Goal: Transaction & Acquisition: Purchase product/service

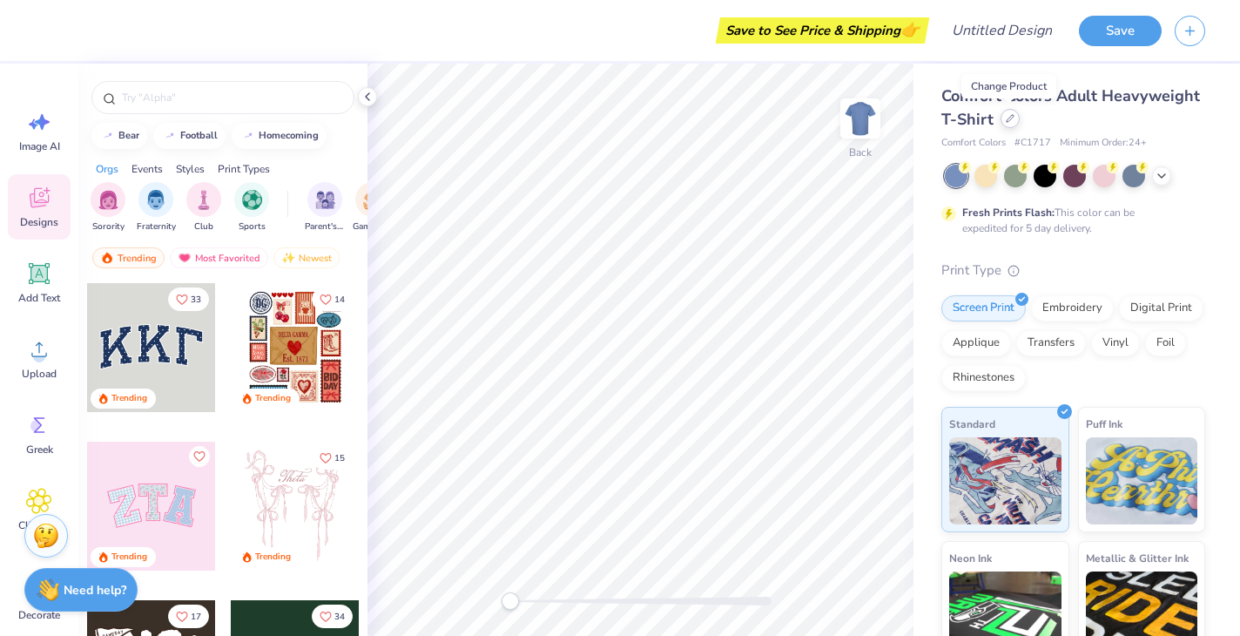
click at [1006, 123] on div at bounding box center [1010, 118] width 19 height 19
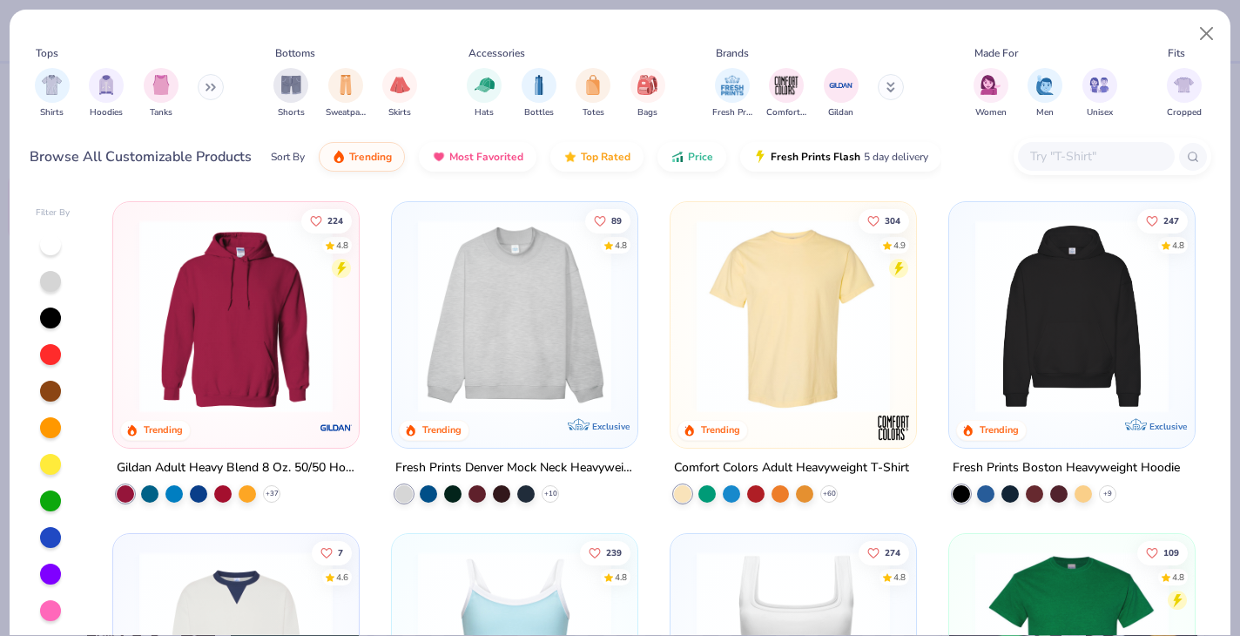
click at [215, 83] on icon at bounding box center [211, 87] width 10 height 9
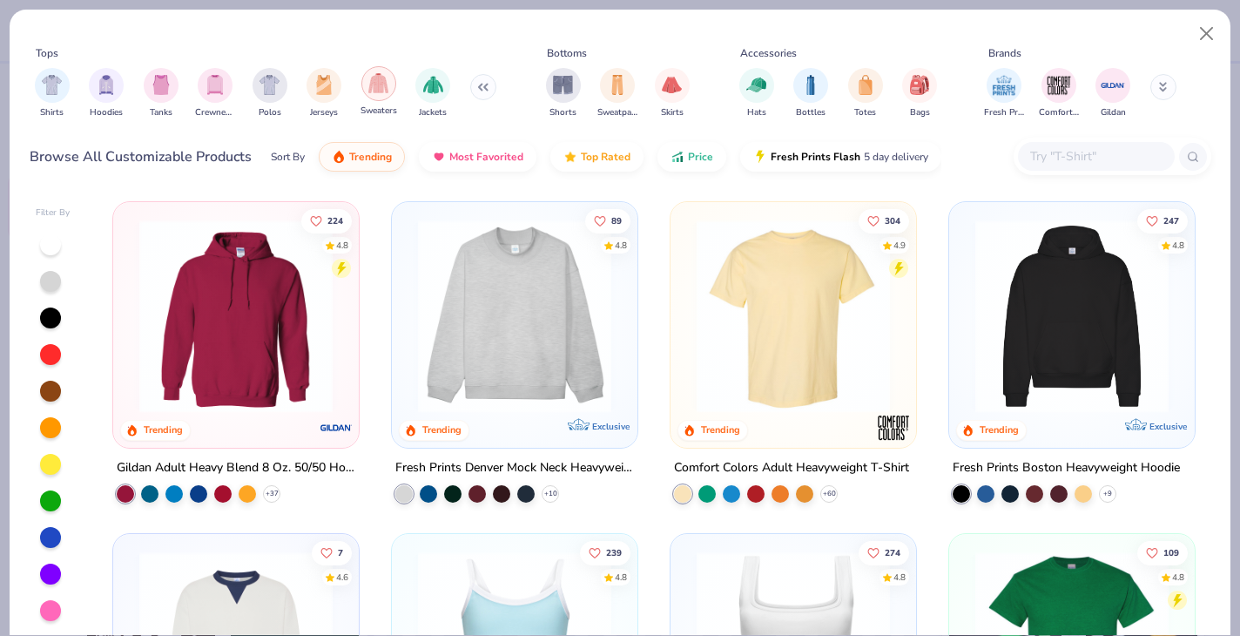
click at [376, 89] on img "filter for Sweaters" at bounding box center [378, 83] width 20 height 20
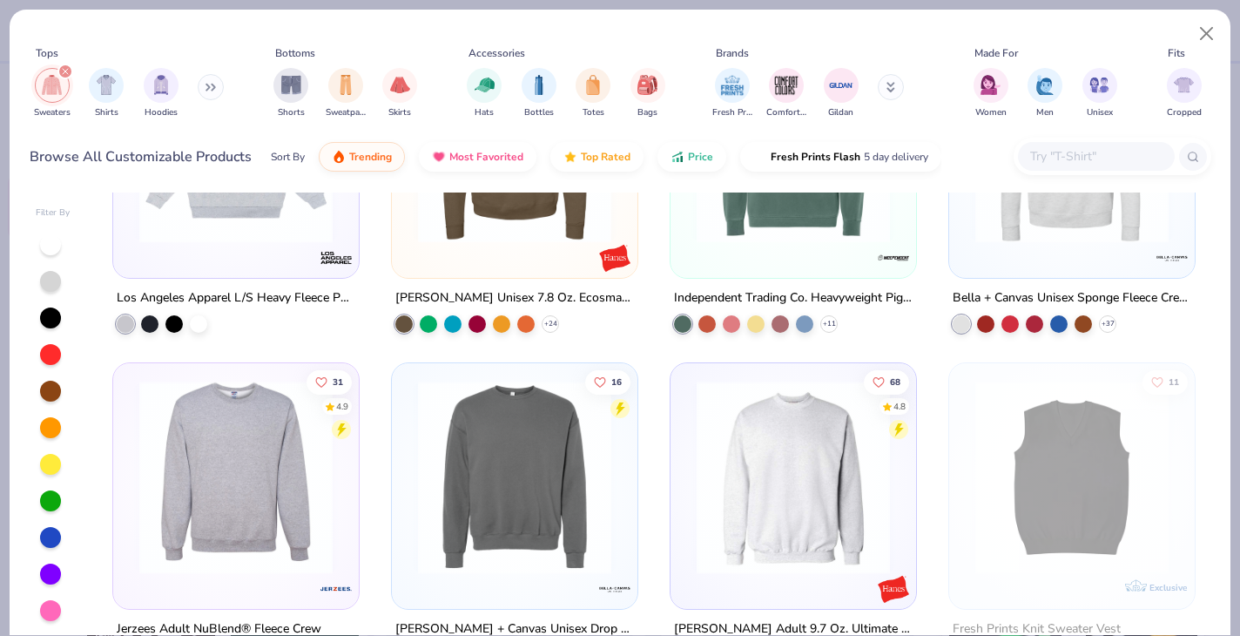
scroll to position [1011, 0]
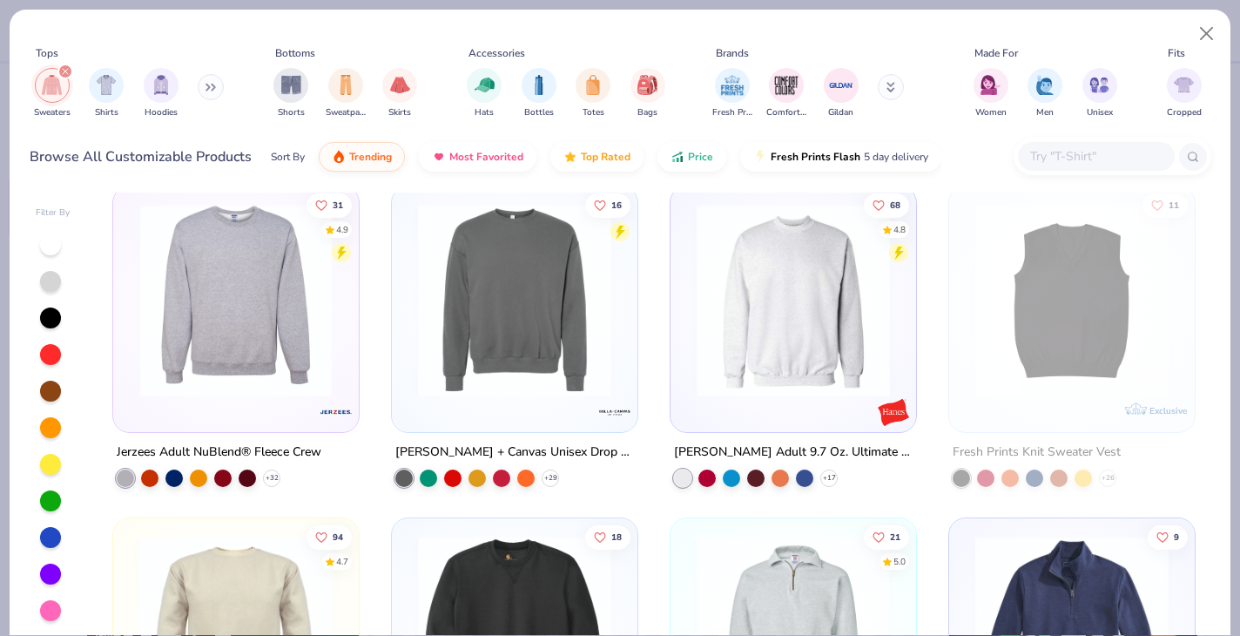
click at [132, 350] on img at bounding box center [26, 300] width 211 height 193
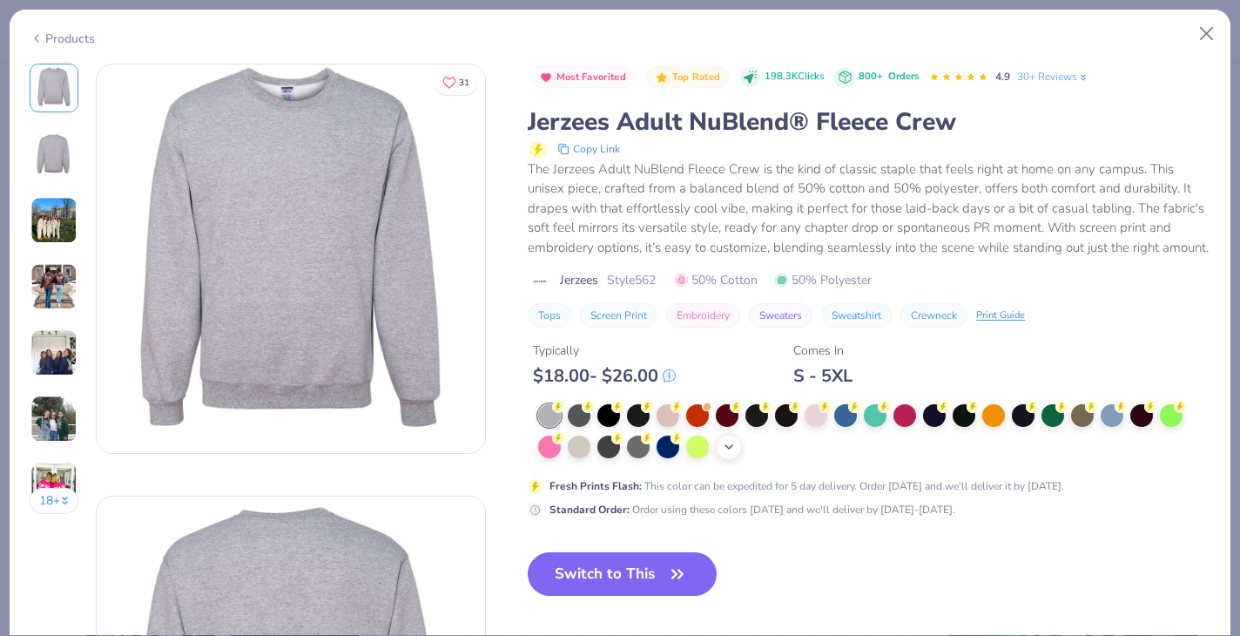
click at [737, 460] on div "+ 10" at bounding box center [729, 447] width 26 height 26
click at [936, 456] on div at bounding box center [934, 445] width 23 height 23
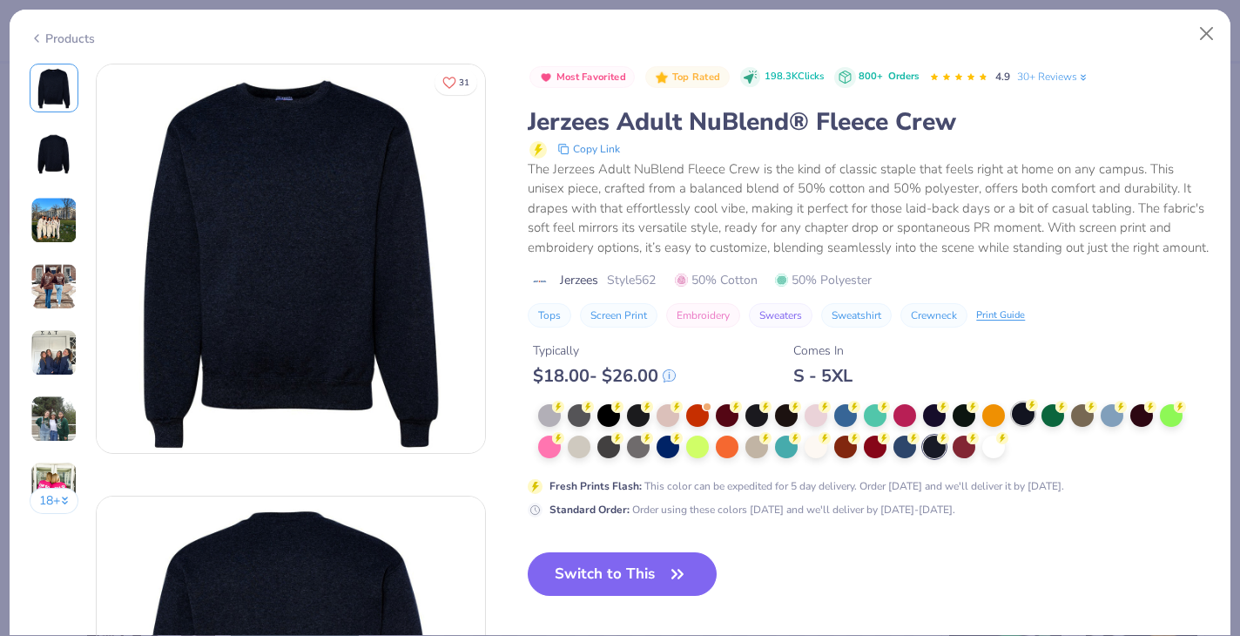
click at [1020, 425] on div at bounding box center [1023, 413] width 23 height 23
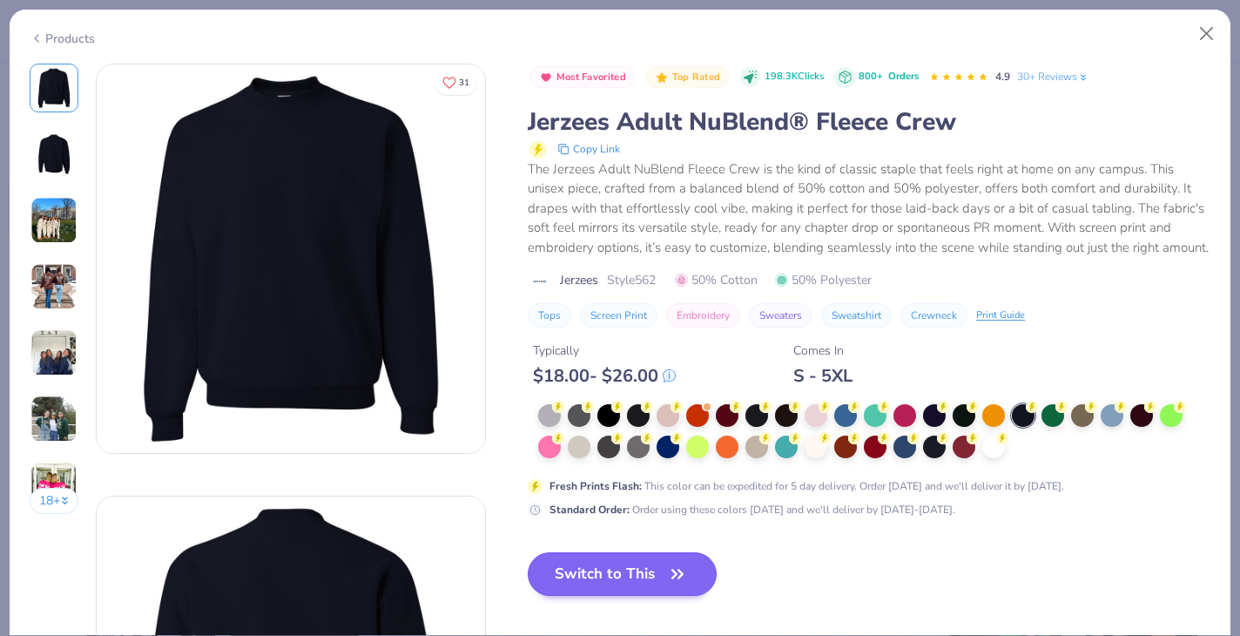
click at [595, 590] on button "Switch to This" at bounding box center [622, 574] width 189 height 44
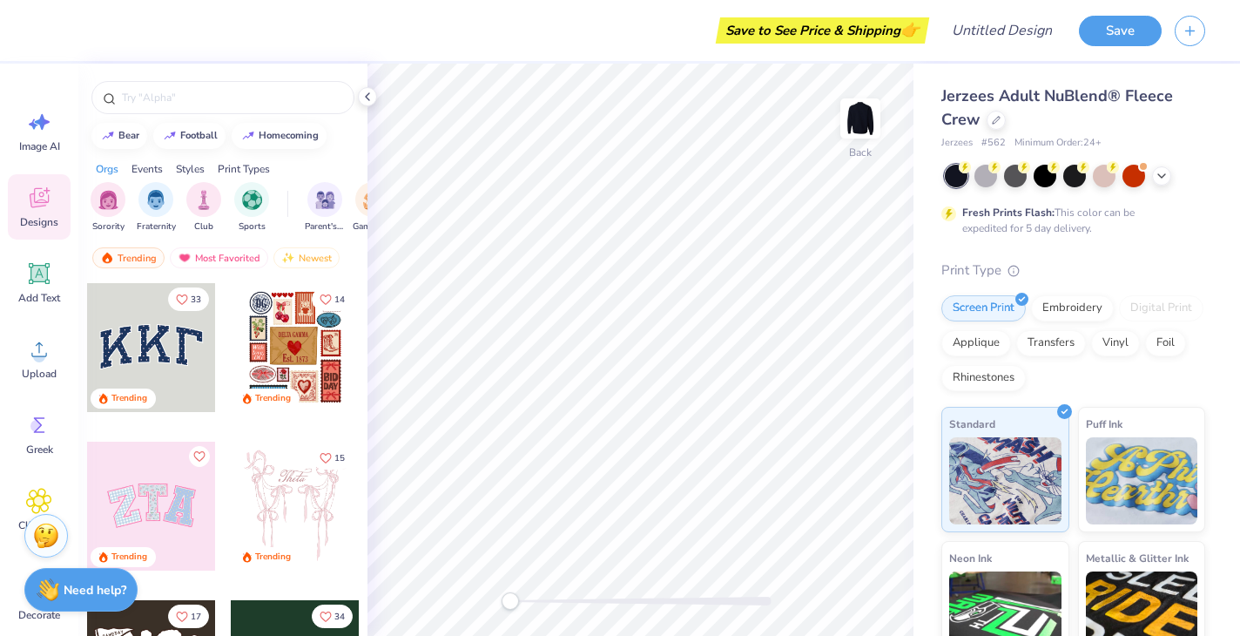
click at [1065, 110] on div "Jerzees Adult NuBlend® Fleece Crew" at bounding box center [1074, 107] width 264 height 47
click at [186, 103] on input "text" at bounding box center [231, 97] width 223 height 17
click at [199, 101] on input "text" at bounding box center [231, 97] width 223 height 17
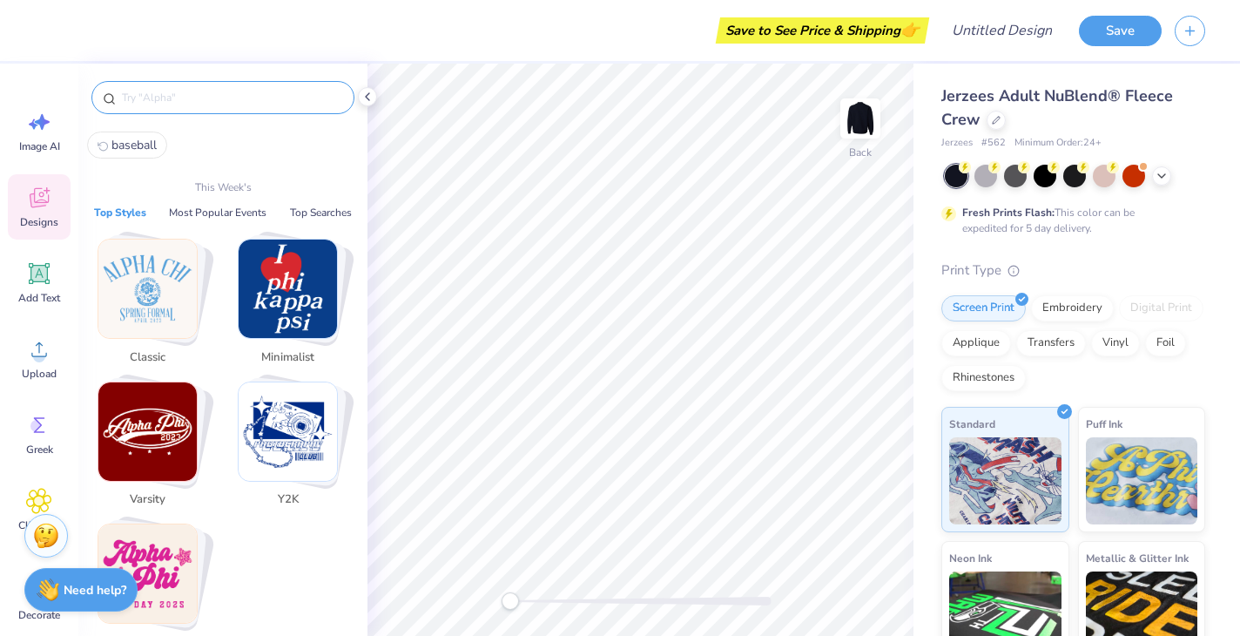
click at [169, 98] on input "text" at bounding box center [231, 97] width 223 height 17
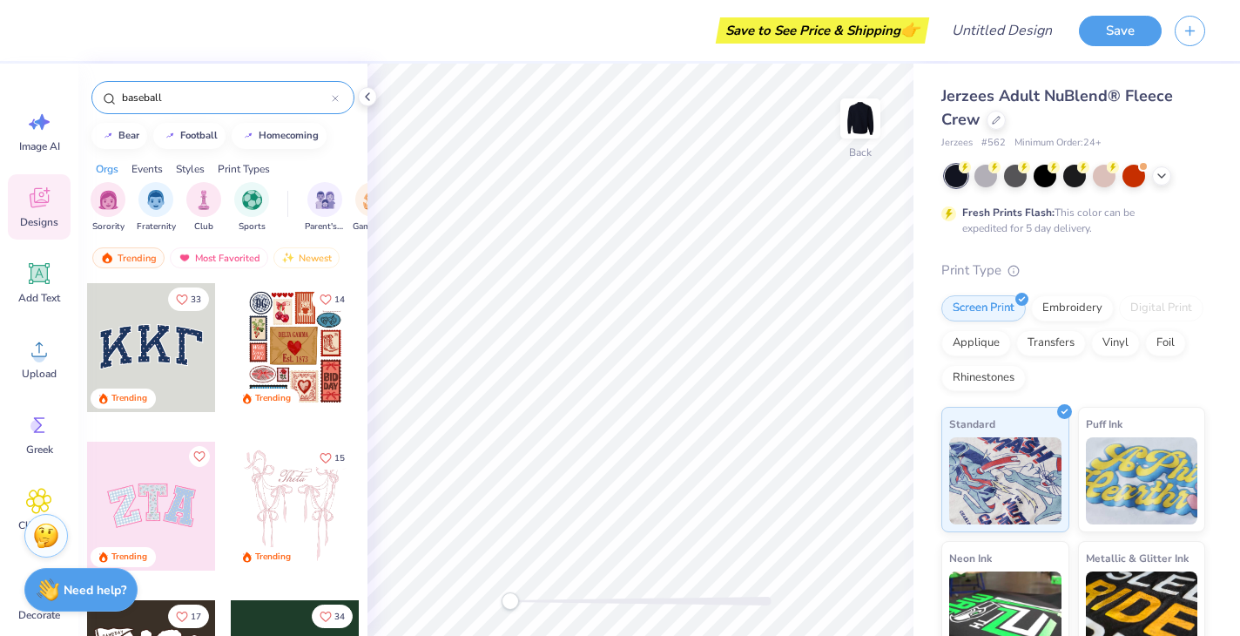
type input "baseball"
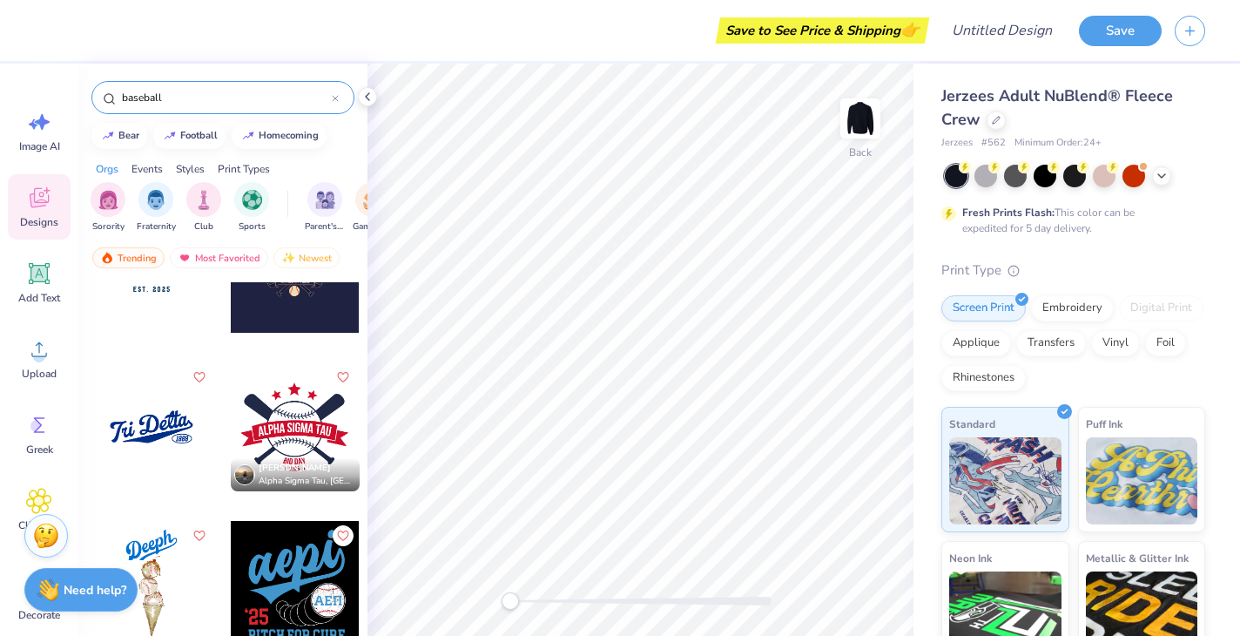
scroll to position [489, 0]
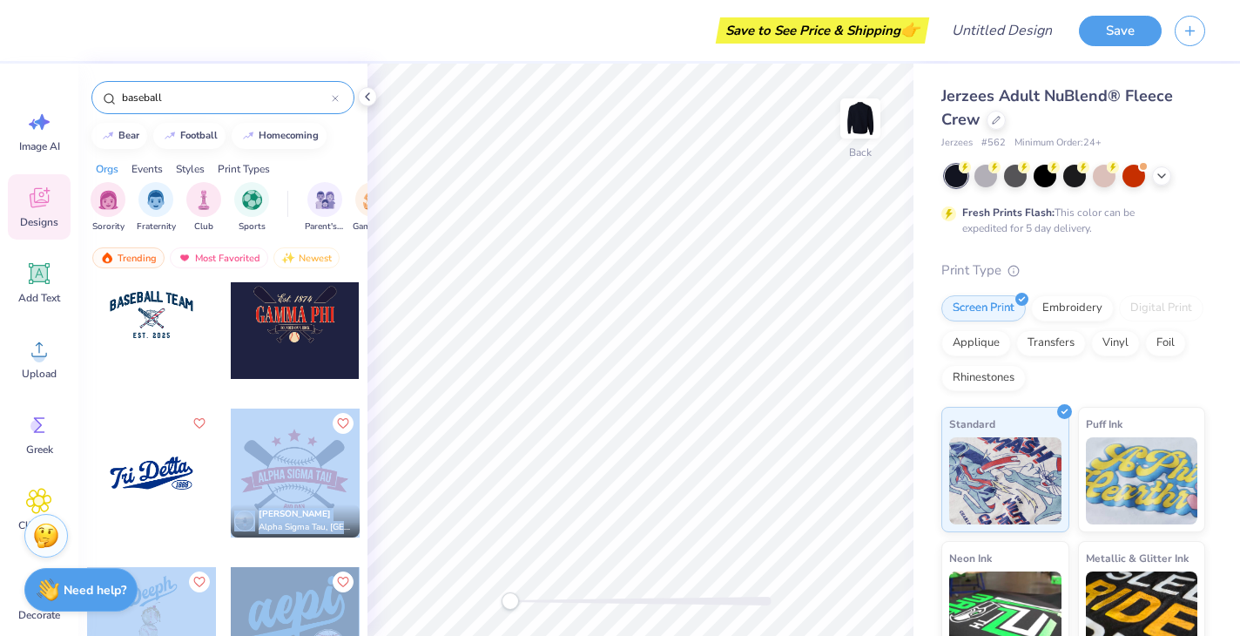
click at [756, 249] on div "Save to See Price & Shipping 👉 Design Title Save Image AI Designs Add Text Uplo…" at bounding box center [620, 318] width 1240 height 636
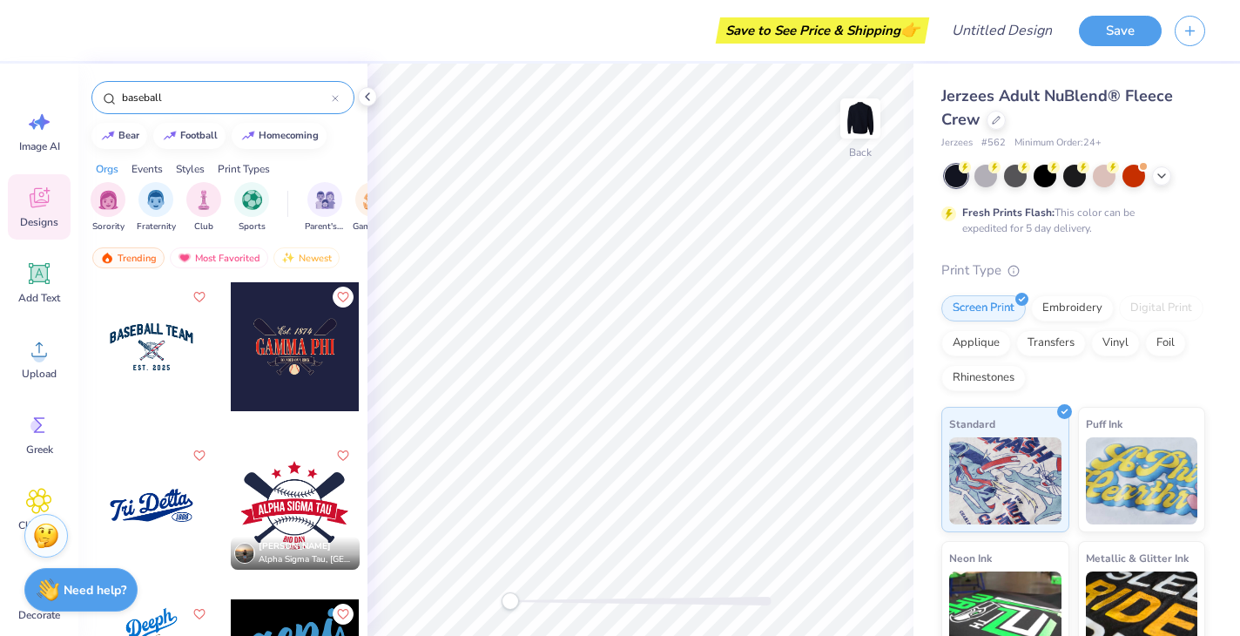
click at [314, 511] on div at bounding box center [295, 505] width 129 height 129
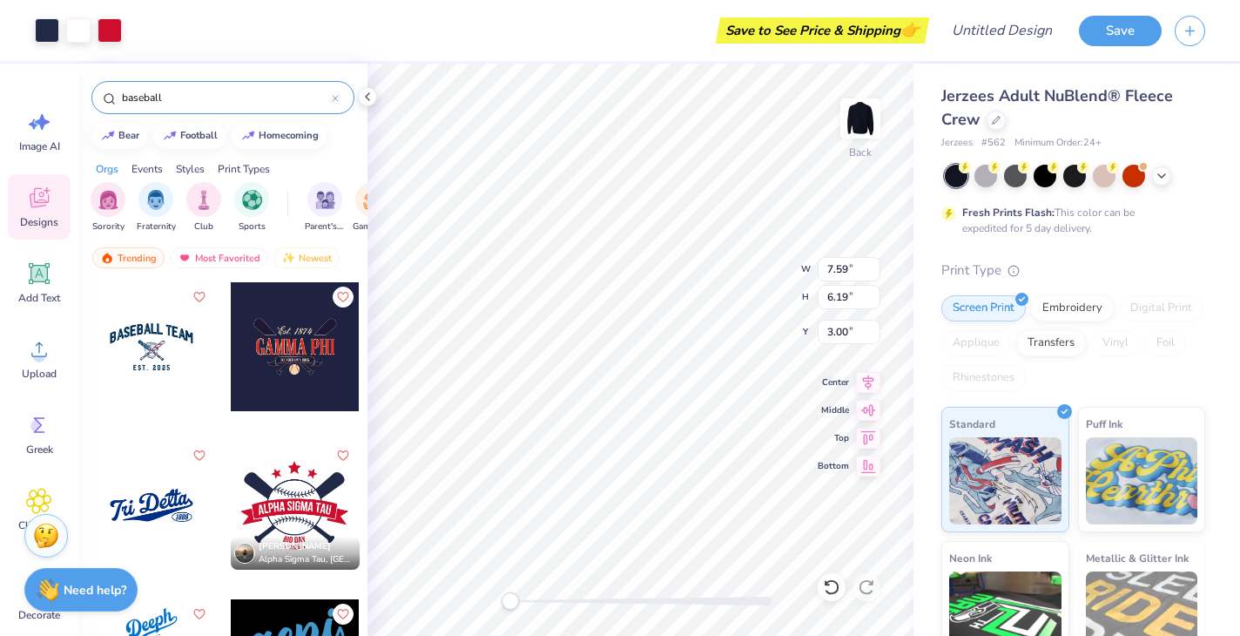
type input "3.56"
type input "2.91"
click at [868, 433] on icon at bounding box center [868, 435] width 24 height 21
click at [866, 409] on icon at bounding box center [868, 407] width 24 height 21
click at [866, 383] on icon at bounding box center [868, 380] width 11 height 15
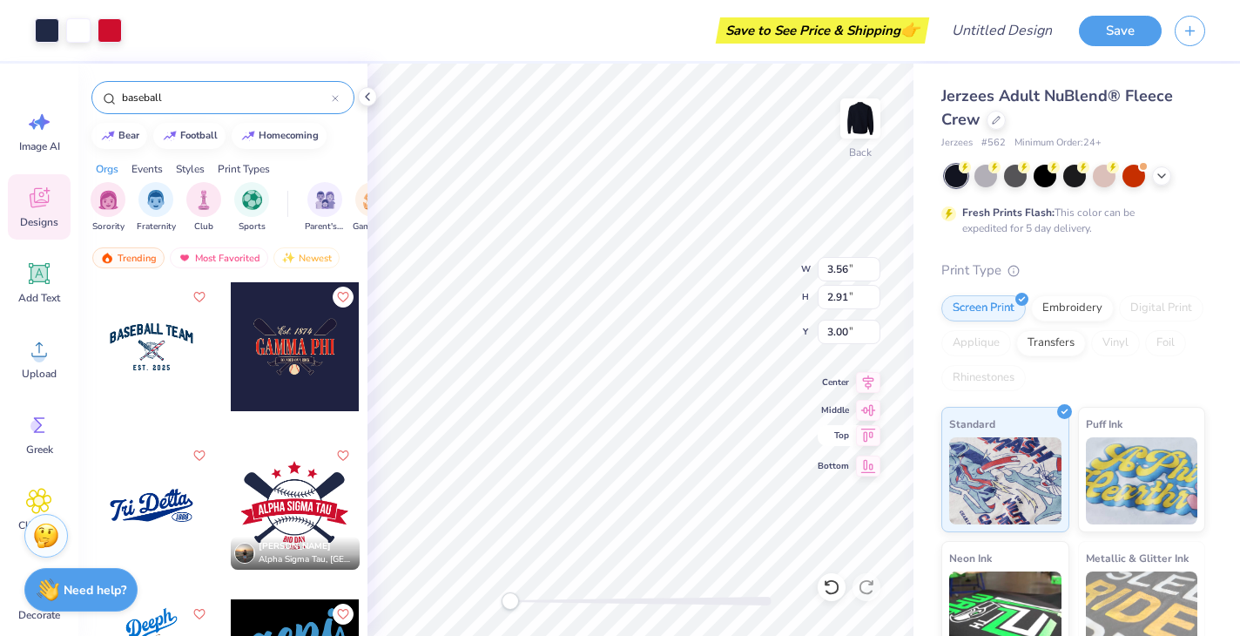
click at [867, 439] on icon at bounding box center [869, 435] width 15 height 13
click at [867, 413] on icon at bounding box center [868, 407] width 24 height 21
click at [867, 436] on icon at bounding box center [869, 435] width 15 height 13
click at [860, 125] on img at bounding box center [861, 119] width 70 height 70
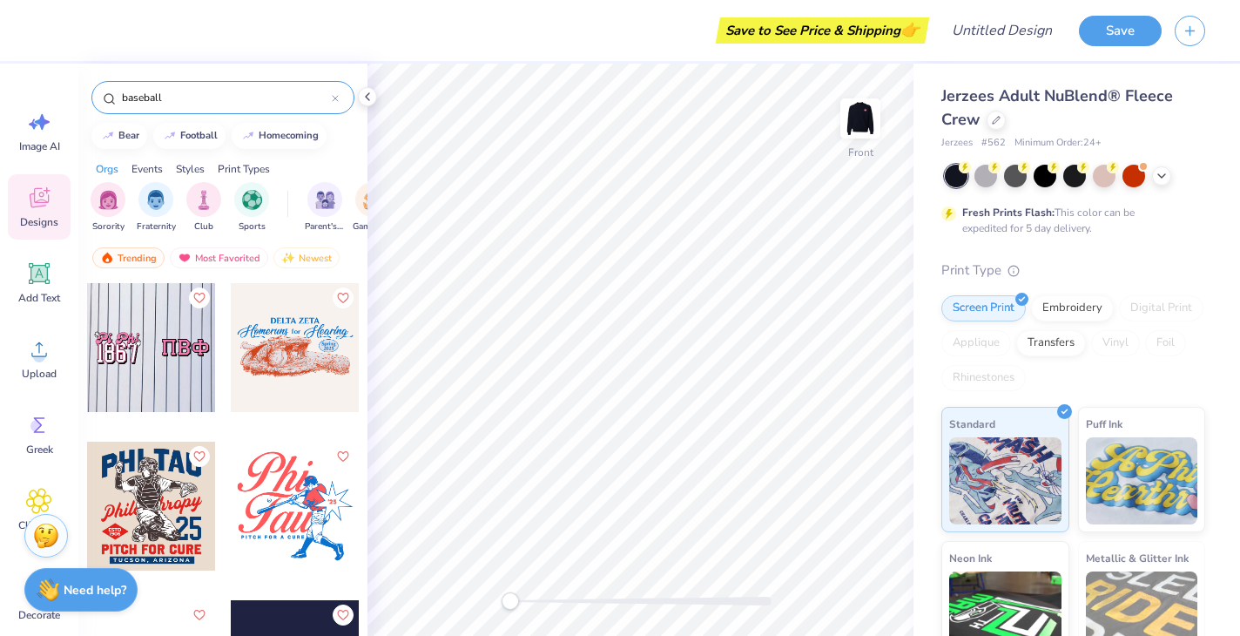
scroll to position [0, 0]
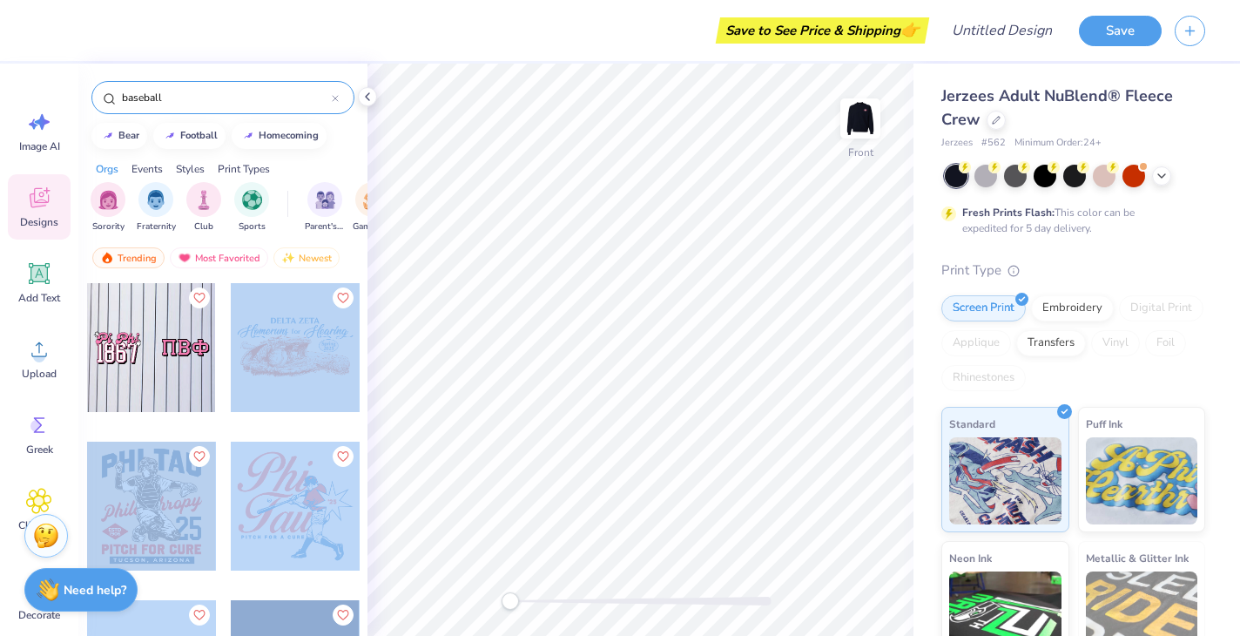
click at [612, 337] on div "Save to See Price & Shipping 👉 Design Title Save Image AI Designs Add Text Uplo…" at bounding box center [620, 318] width 1240 height 636
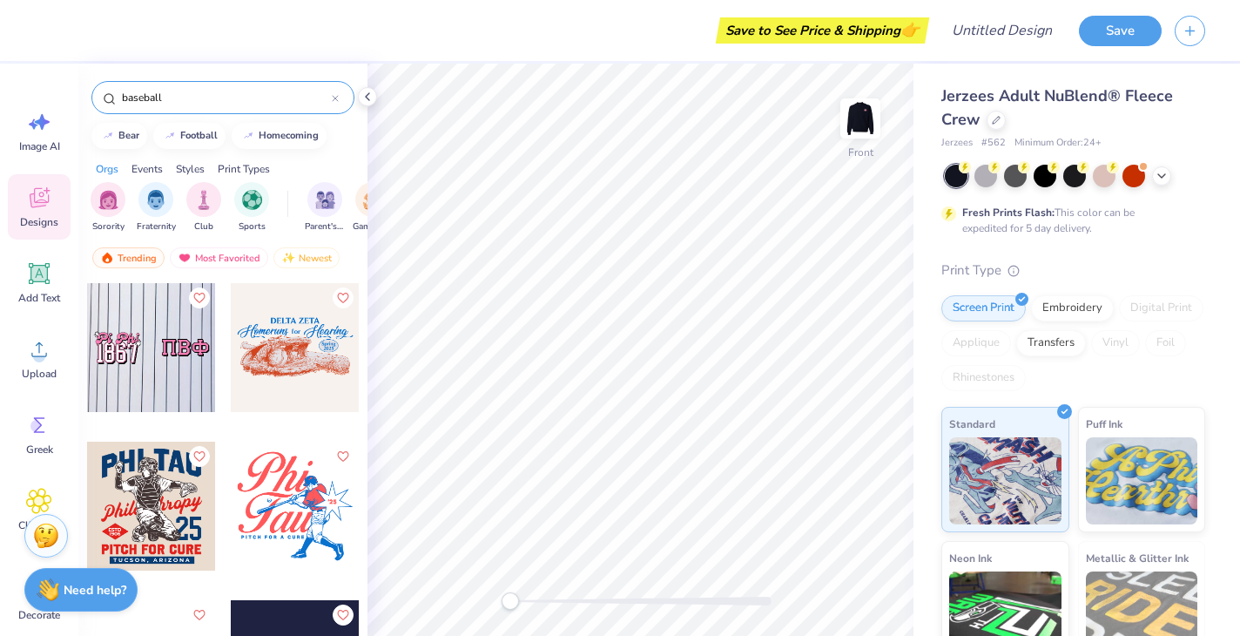
click at [283, 362] on div at bounding box center [295, 347] width 129 height 129
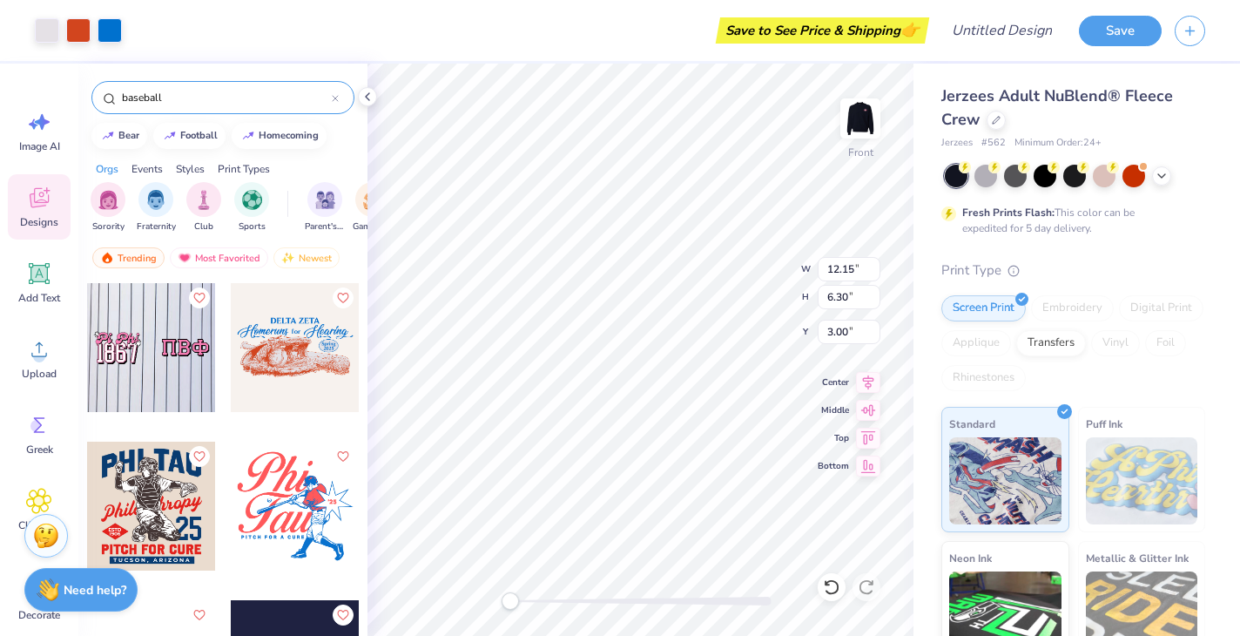
type input "12.85"
type input "6.67"
type input "6.95"
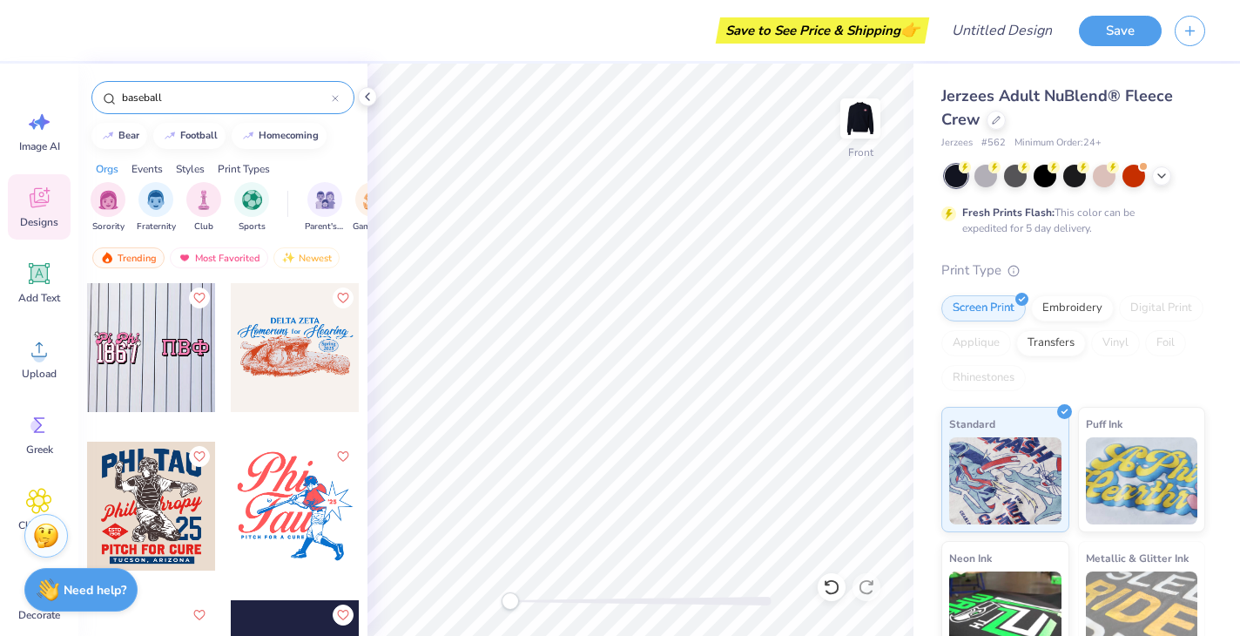
click at [182, 508] on div at bounding box center [151, 506] width 129 height 129
click at [867, 109] on img at bounding box center [861, 119] width 70 height 70
click at [862, 129] on img at bounding box center [861, 119] width 70 height 70
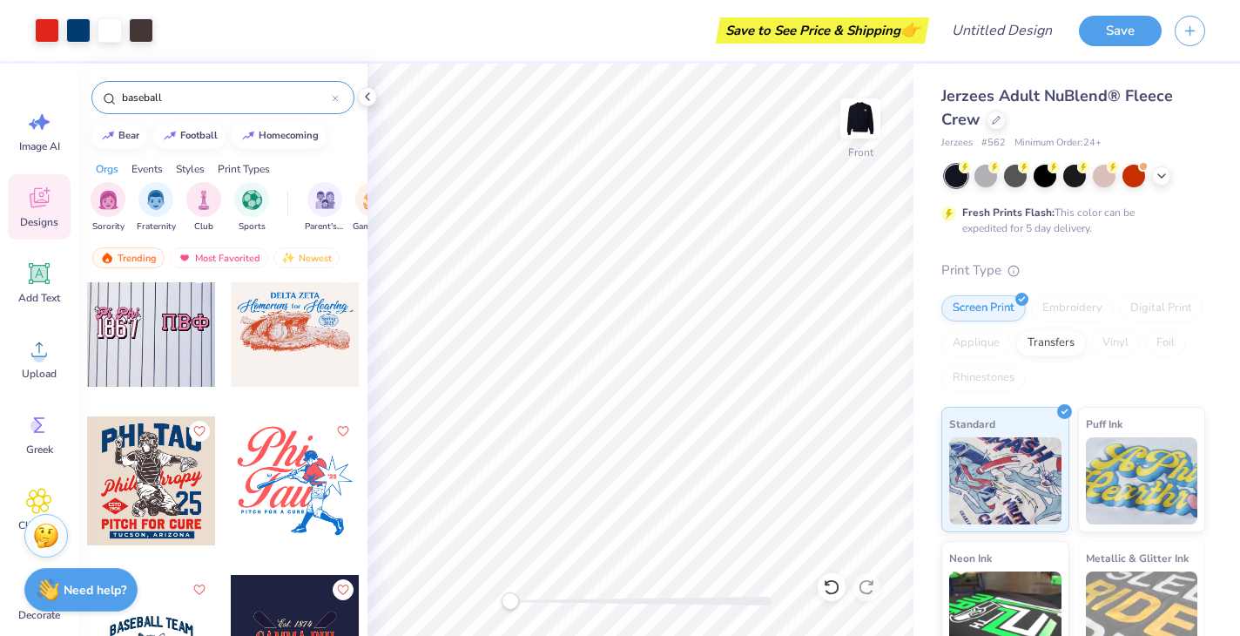
scroll to position [27, 0]
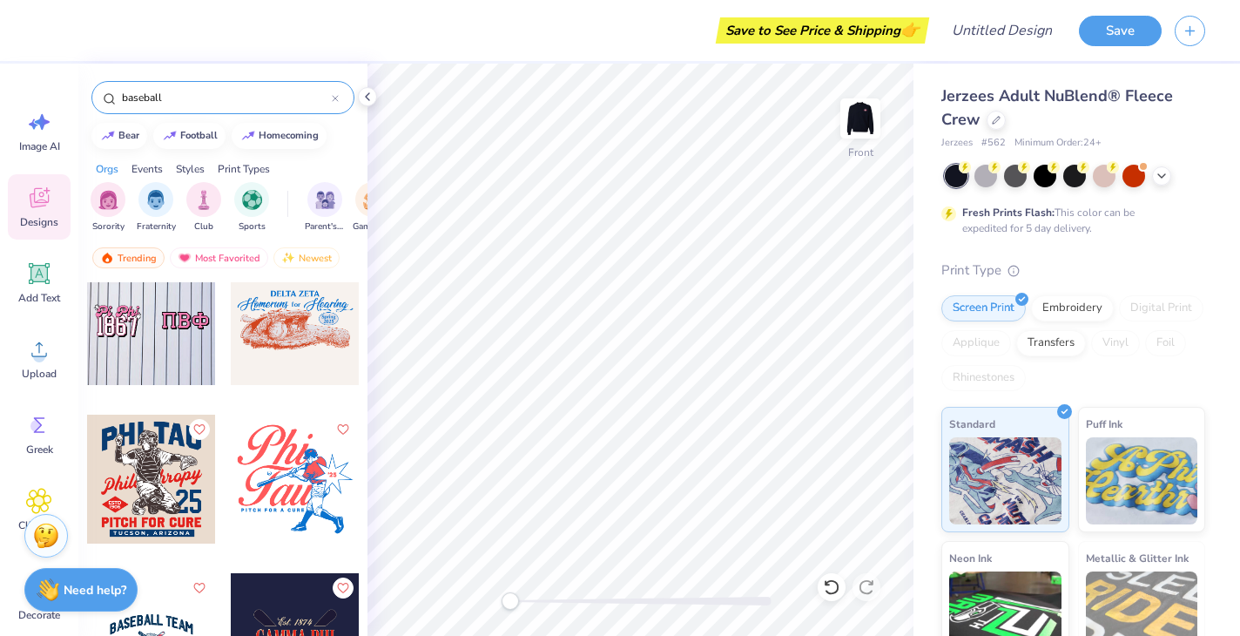
click at [306, 482] on div at bounding box center [295, 479] width 129 height 129
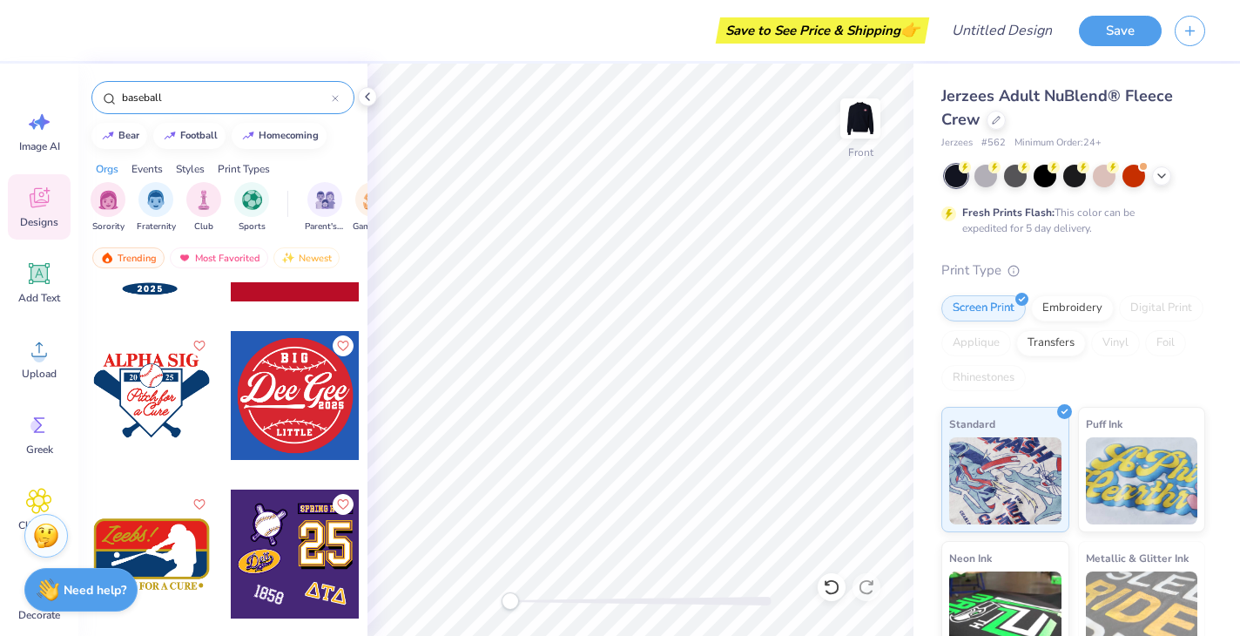
scroll to position [1763, 0]
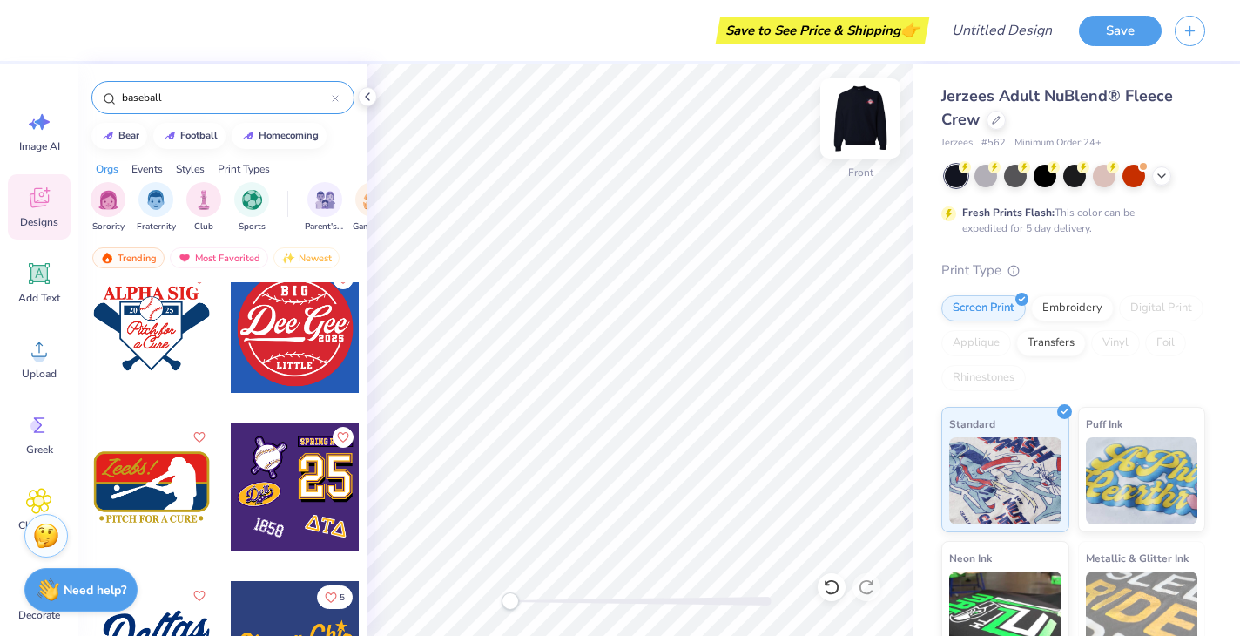
click at [873, 109] on img at bounding box center [861, 119] width 70 height 70
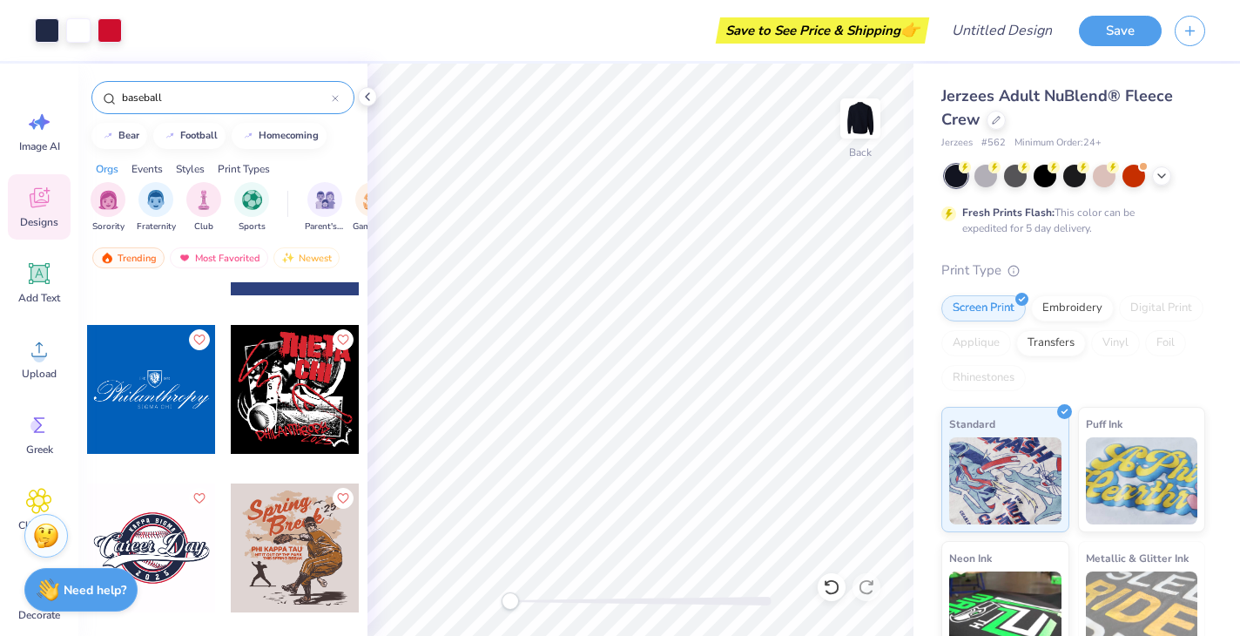
scroll to position [2281, 0]
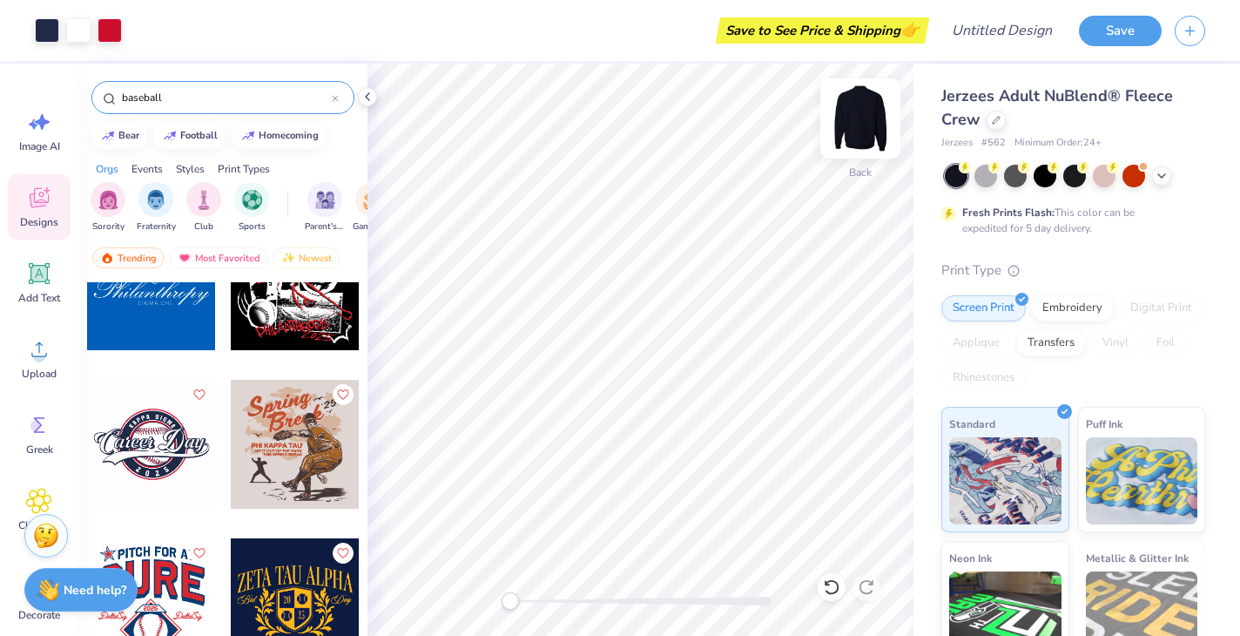
click at [863, 135] on img at bounding box center [861, 119] width 70 height 70
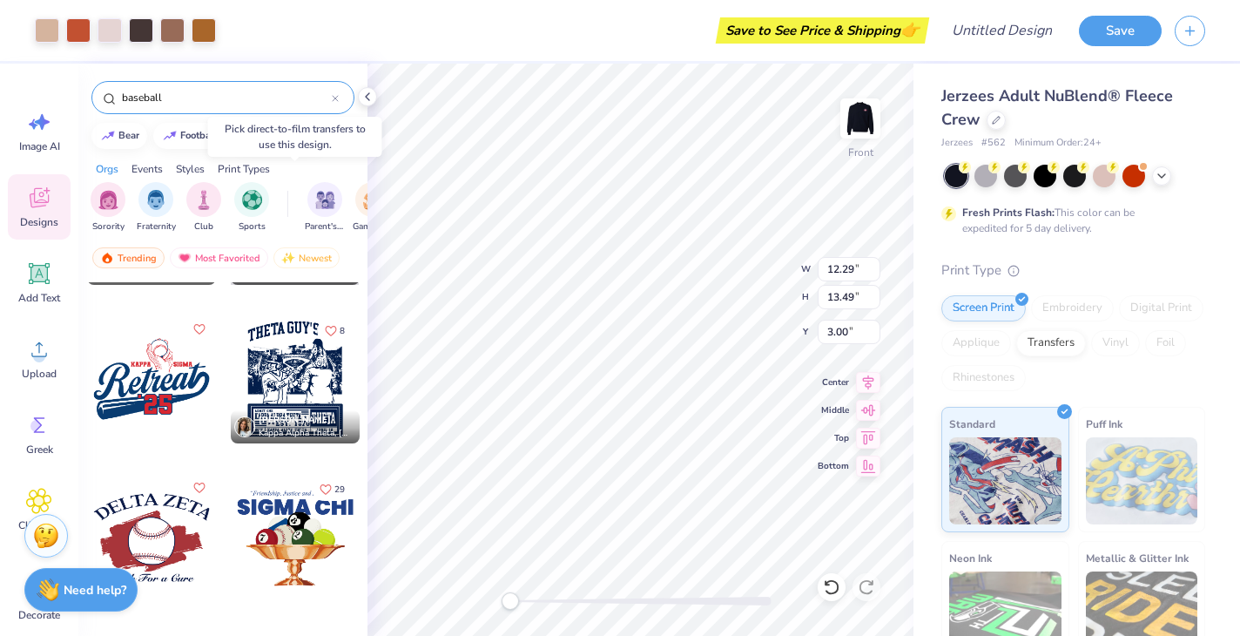
scroll to position [2859, 0]
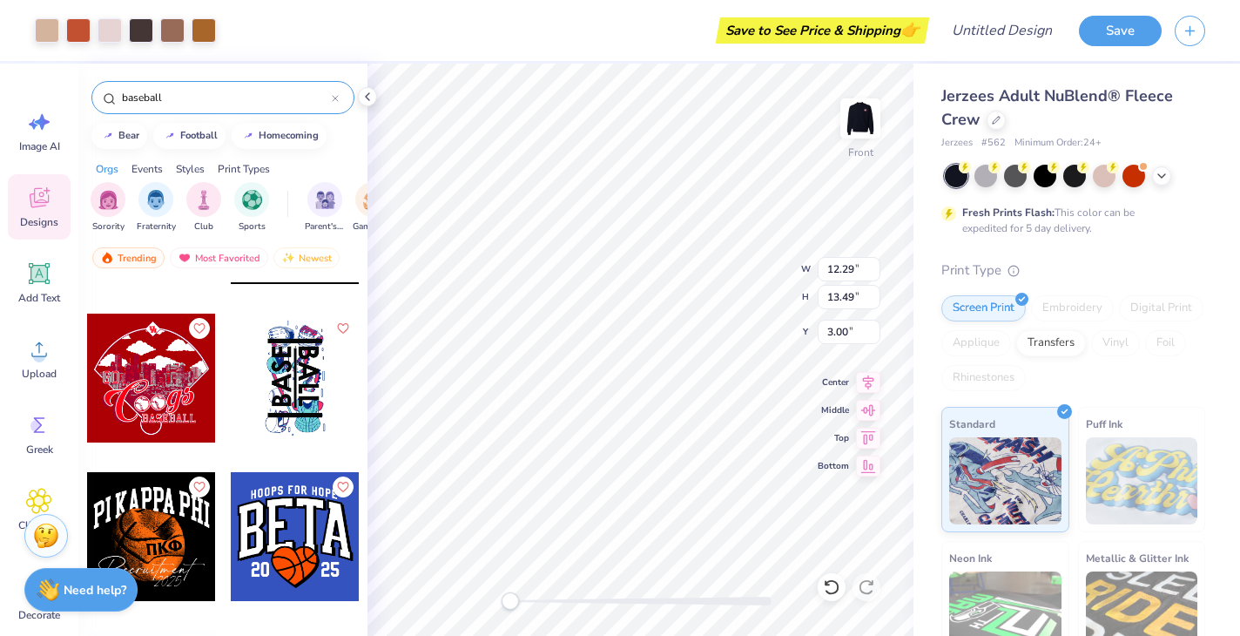
scroll to position [5624, 0]
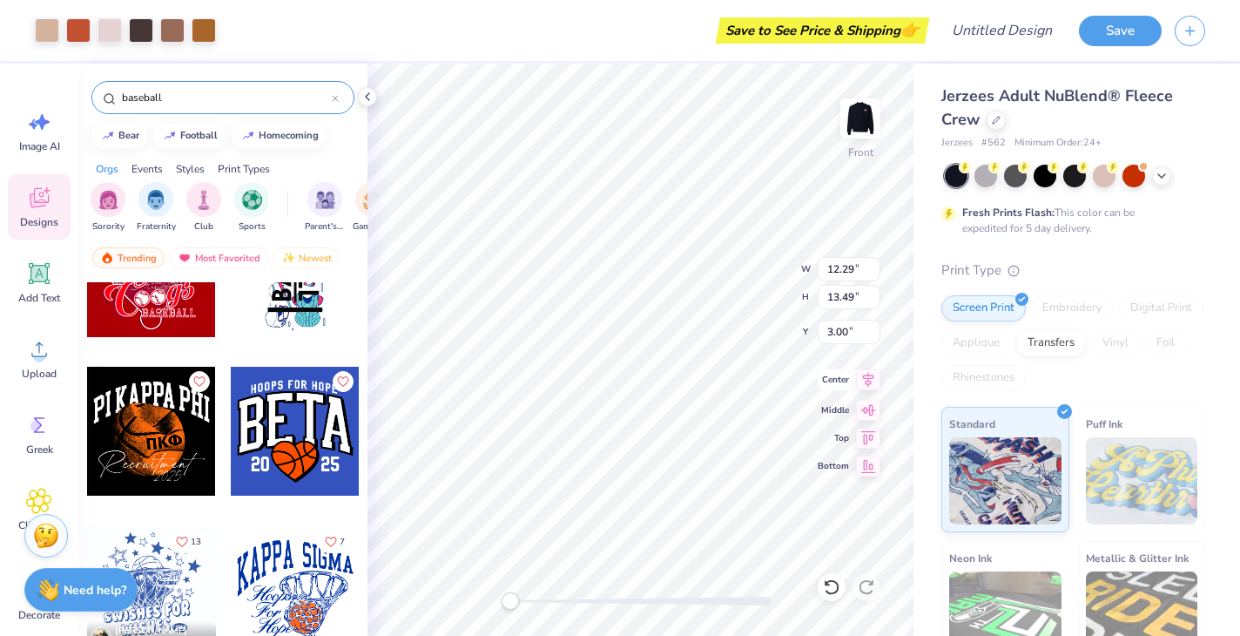
click at [863, 382] on icon at bounding box center [868, 379] width 24 height 21
click at [870, 413] on icon at bounding box center [869, 407] width 15 height 11
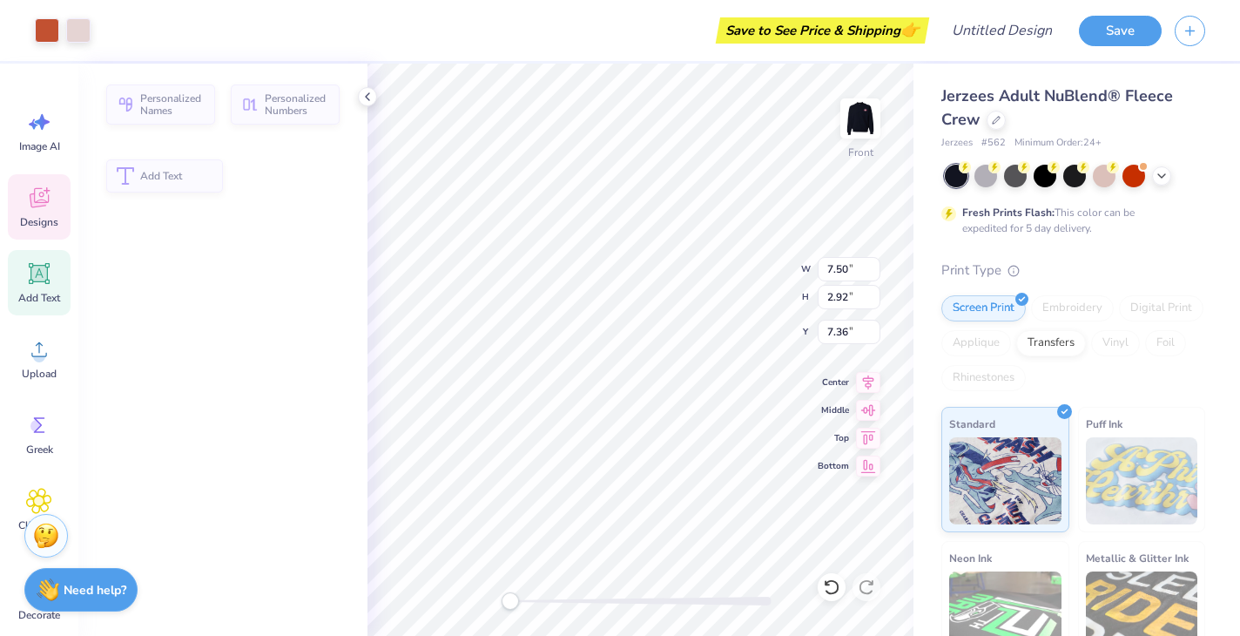
type input "7.50"
type input "2.92"
type input "7.36"
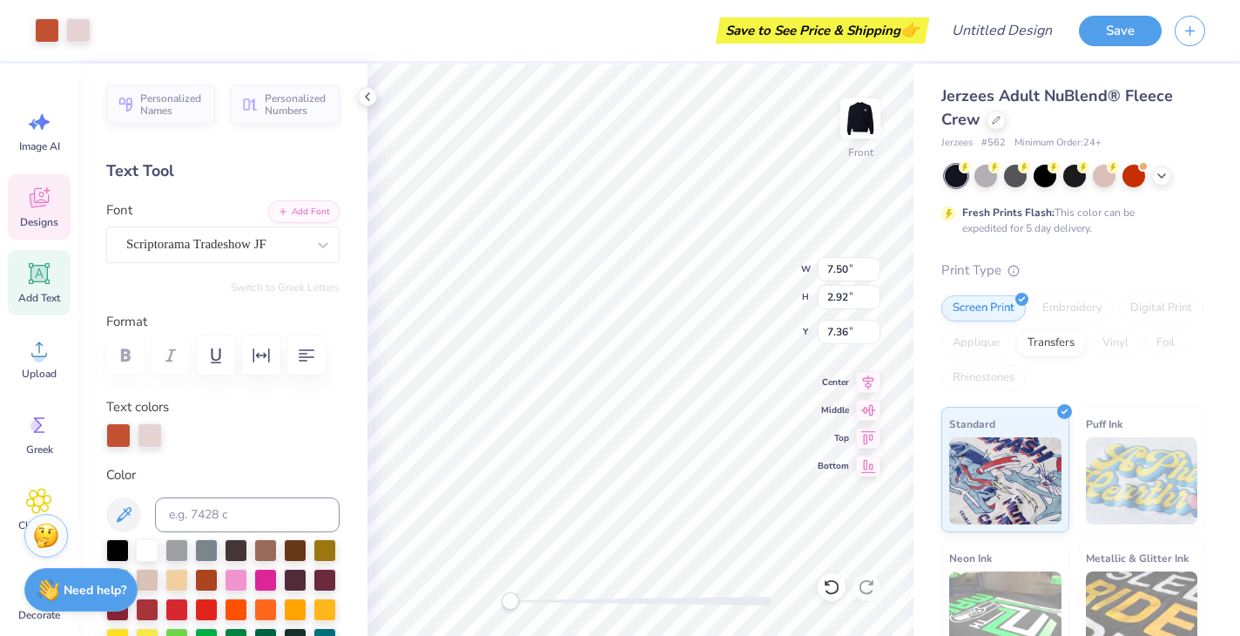
type input "6.90"
type input "3.28"
type input "8.60"
type input "7.50"
type input "2.92"
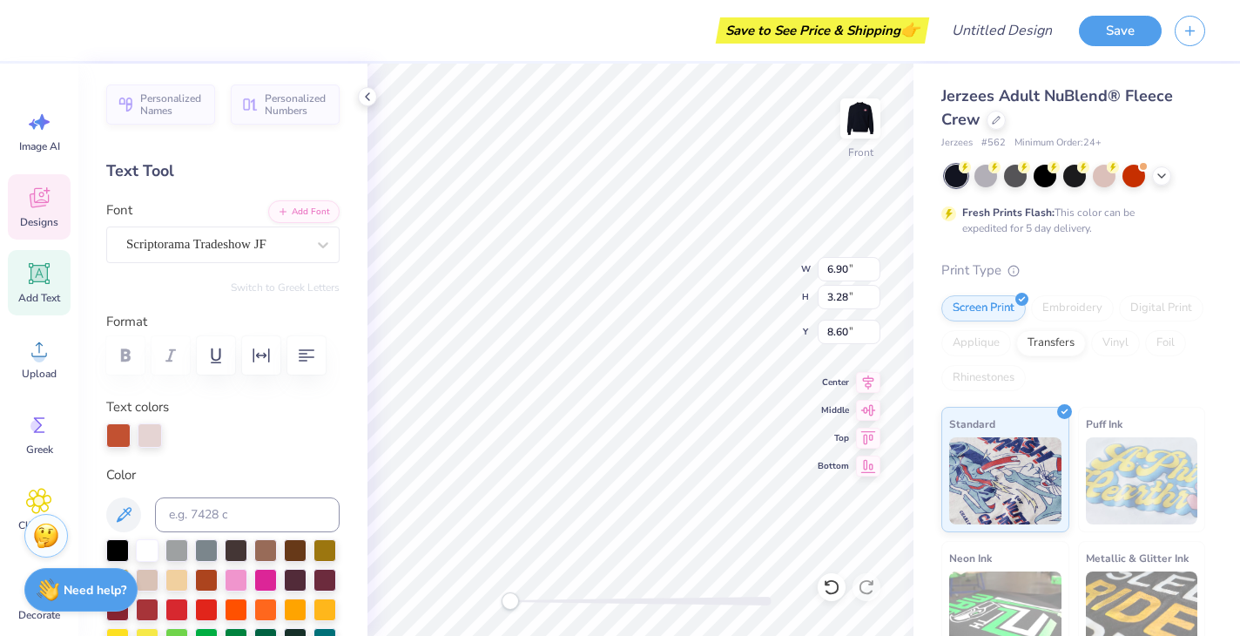
type input "7.36"
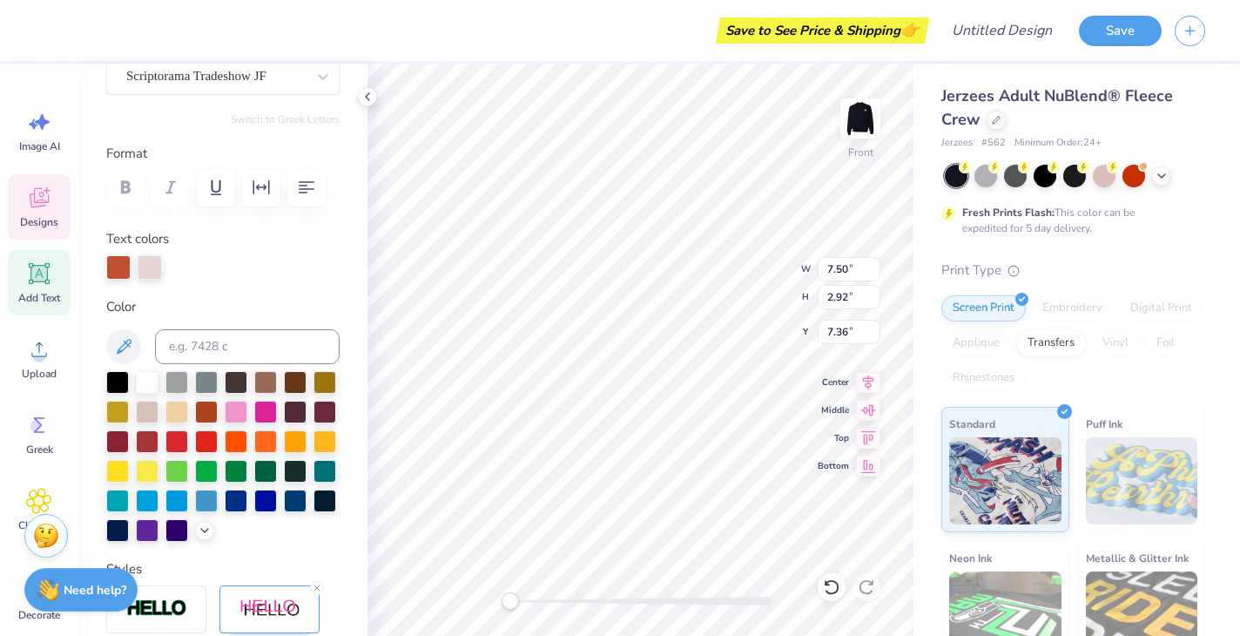
scroll to position [170, 0]
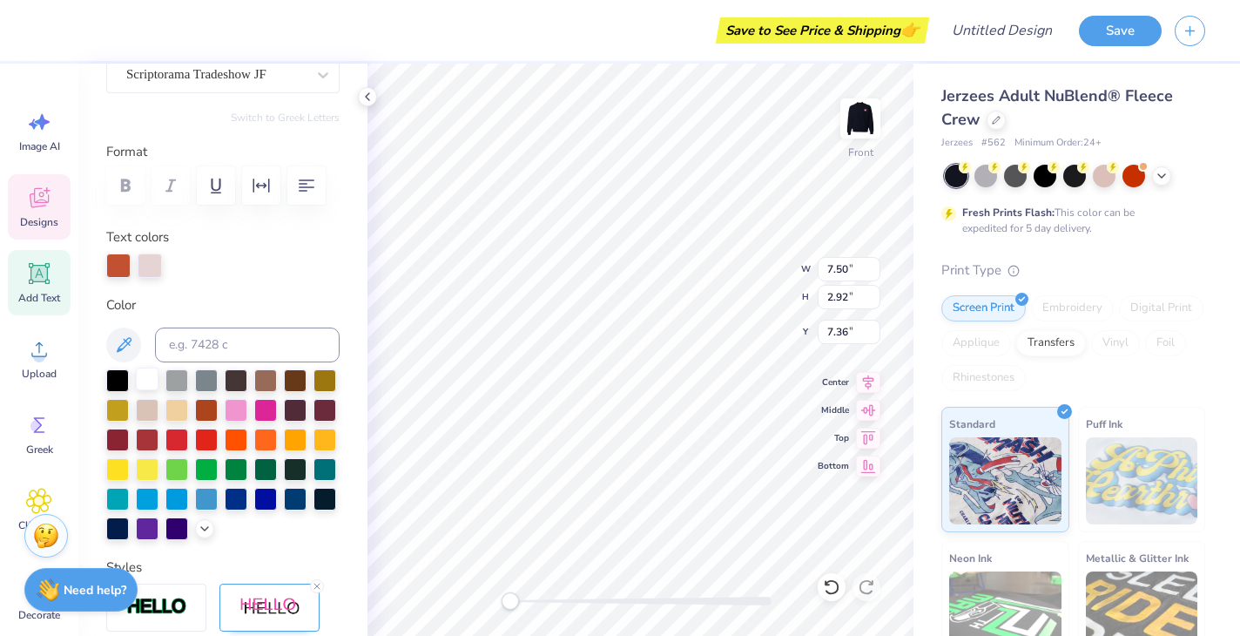
click at [140, 376] on div at bounding box center [147, 379] width 23 height 23
type input "6.90"
type input "3.28"
type input "8.60"
click at [142, 389] on div at bounding box center [147, 379] width 23 height 23
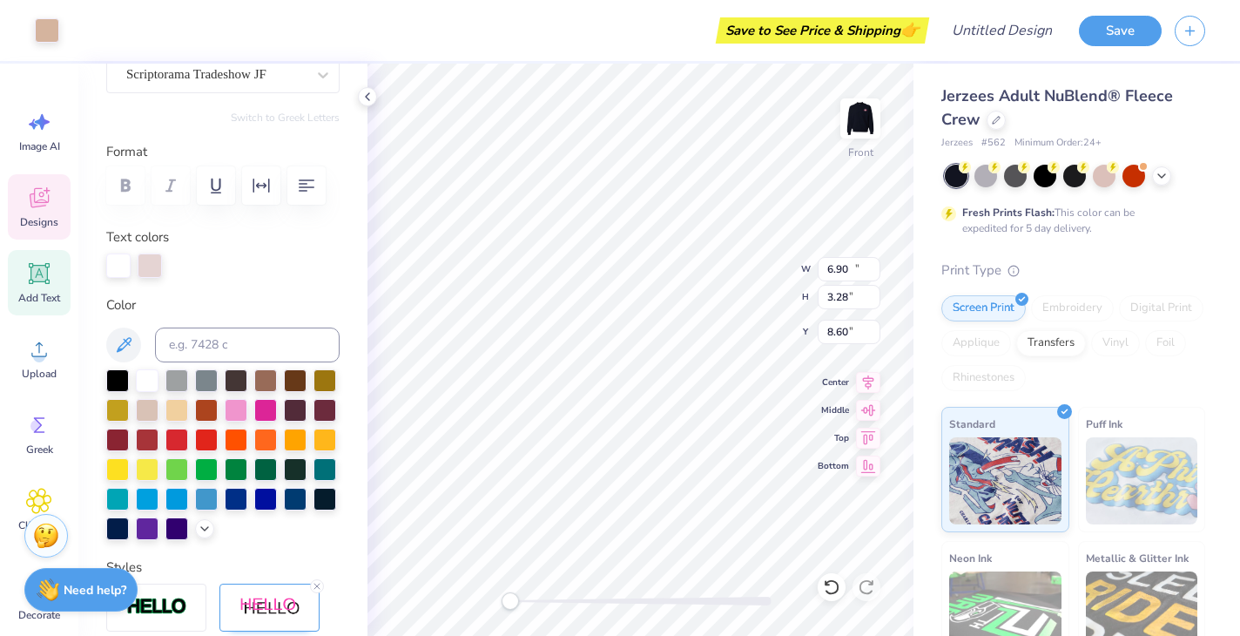
type input "11.89"
type input "8.67"
type input "6.51"
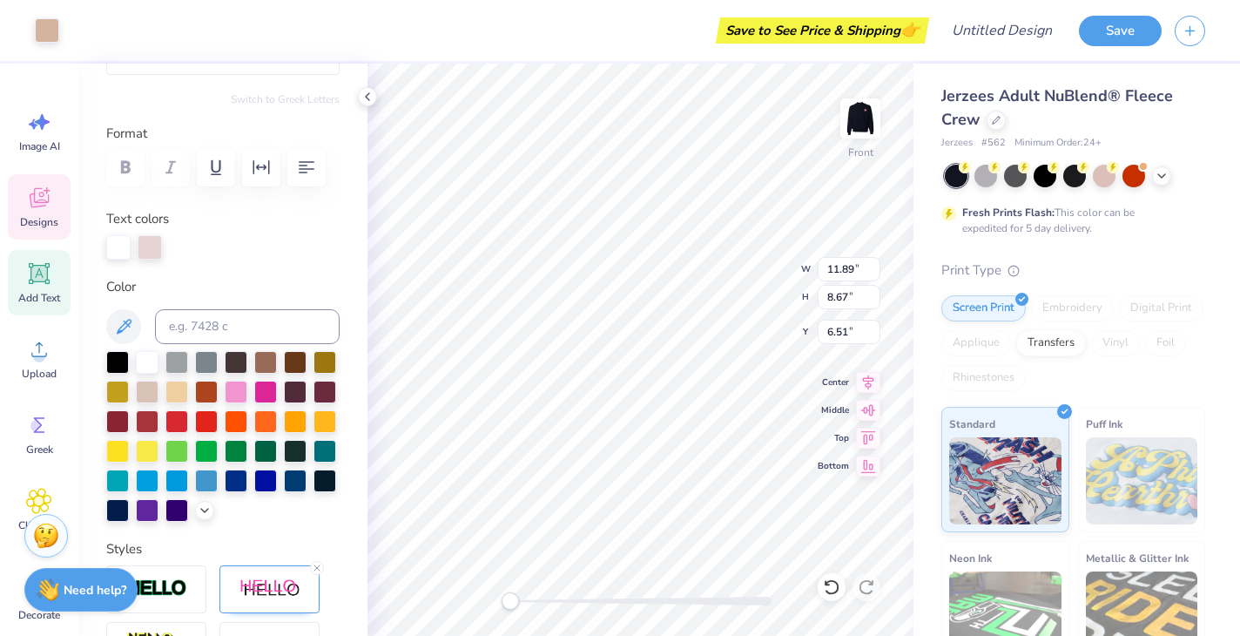
scroll to position [189, 0]
click at [179, 423] on div at bounding box center [177, 419] width 23 height 23
type input "6.90"
type input "3.28"
type input "8.60"
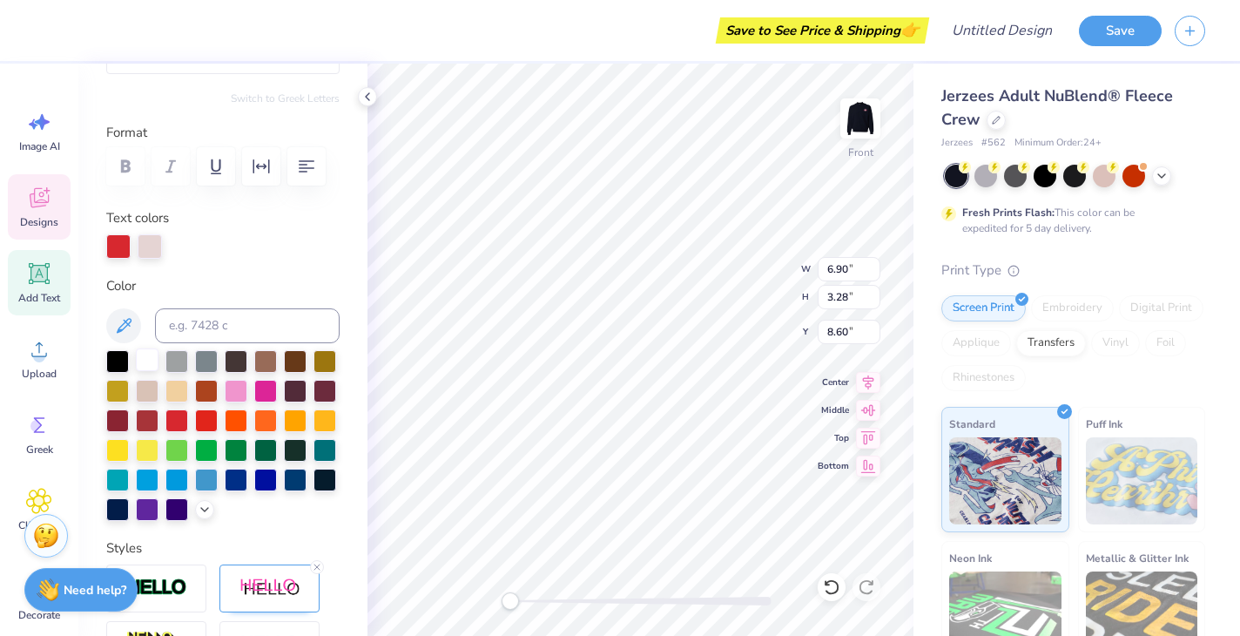
click at [147, 355] on div at bounding box center [147, 359] width 23 height 23
type input "11.89"
type input "8.67"
type input "6.51"
type input "5.42"
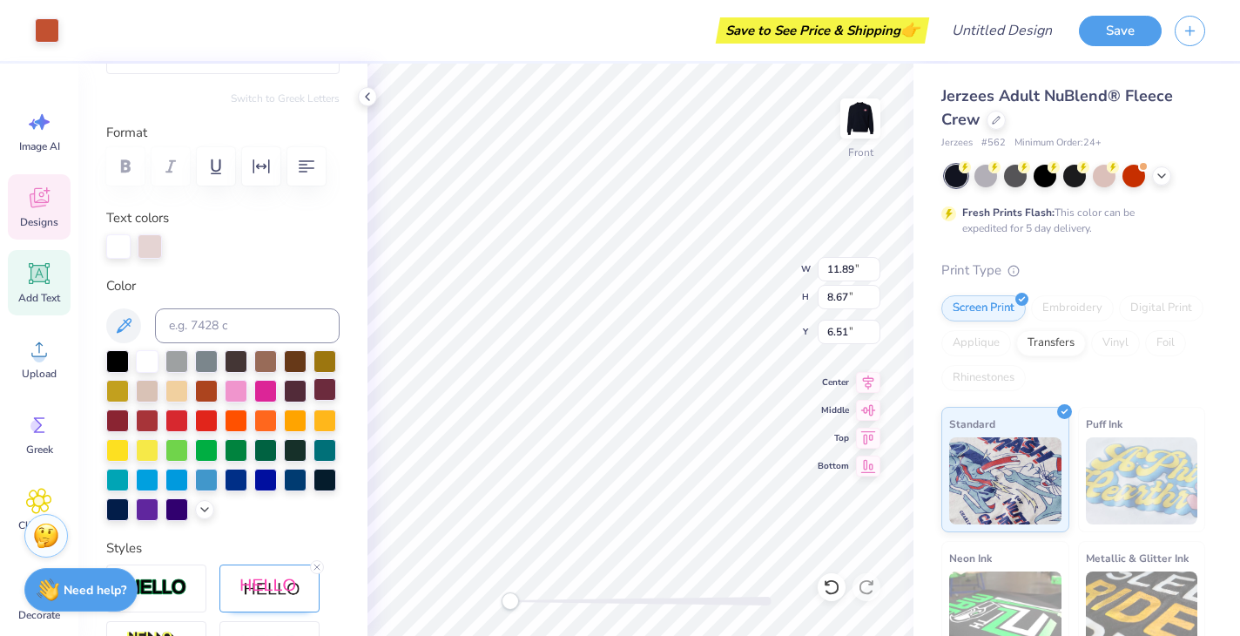
type input "0.37"
type input "13.85"
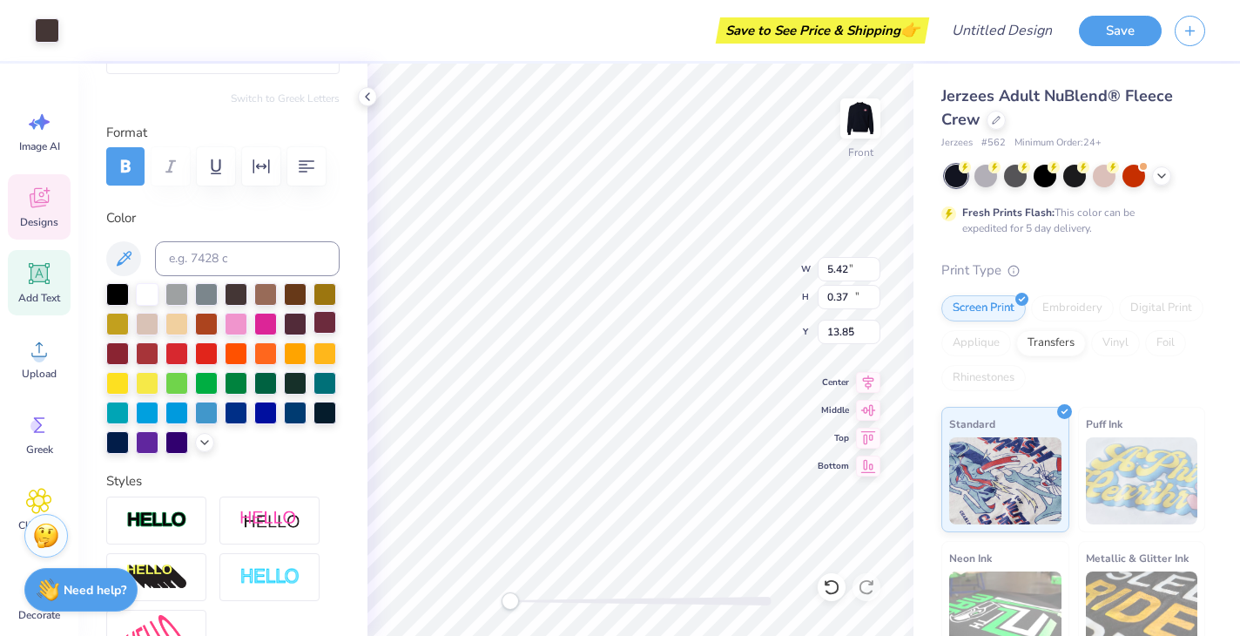
type input "9.91"
type input "10.41"
type input "9.58"
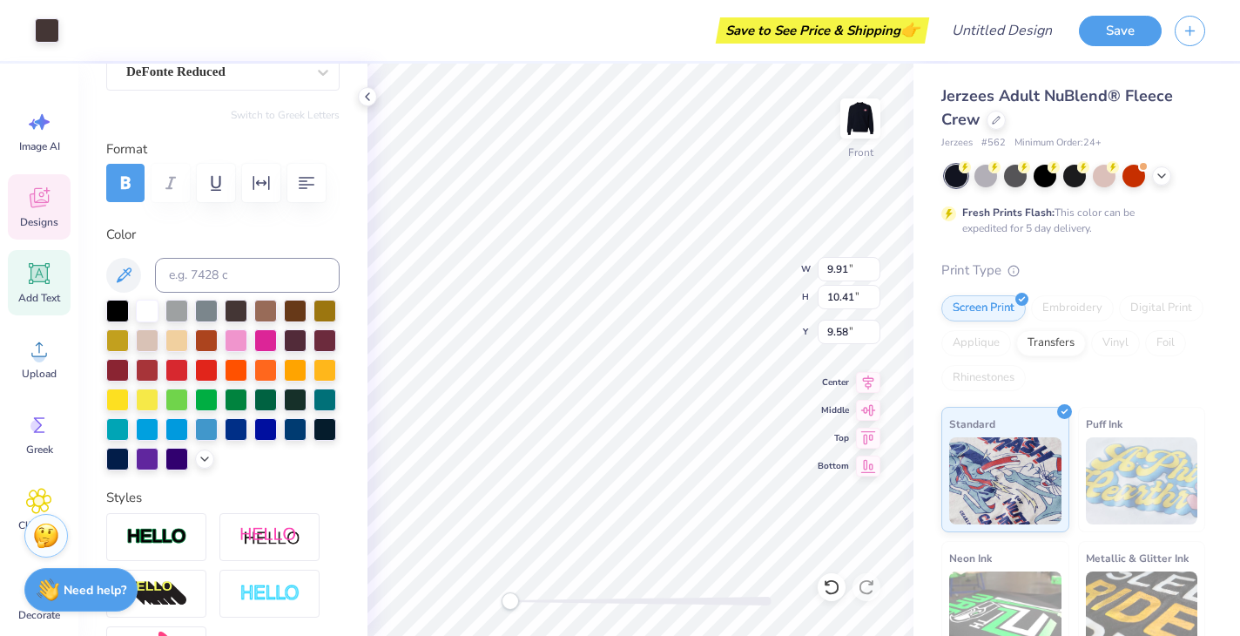
scroll to position [193, 0]
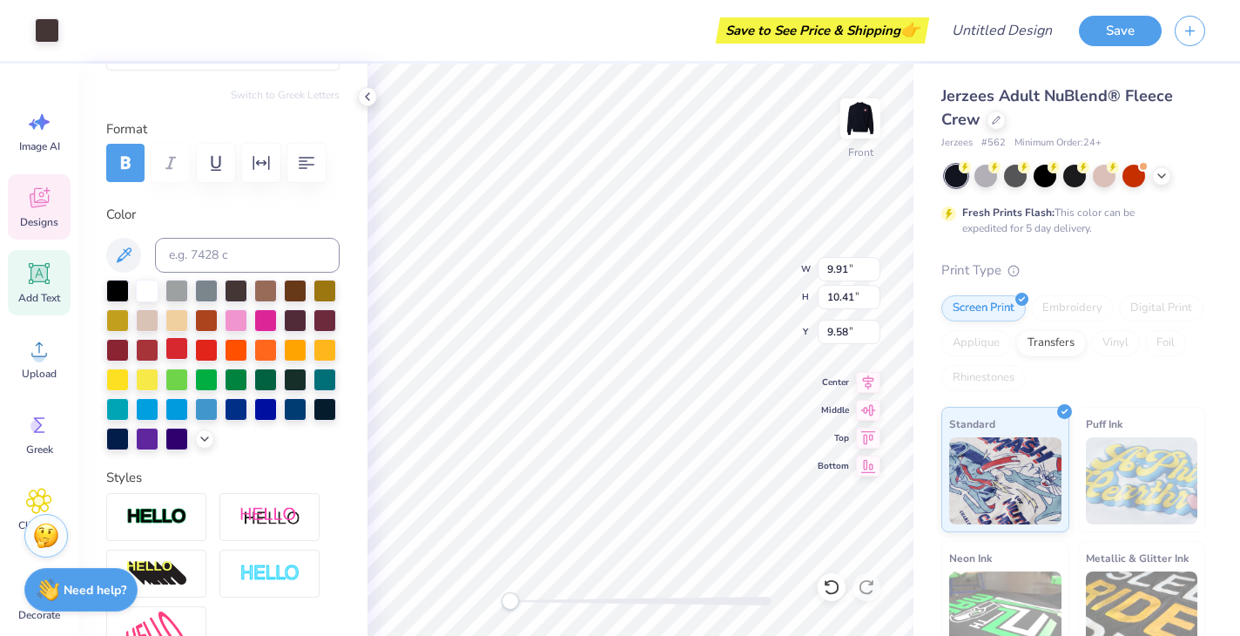
click at [166, 355] on div at bounding box center [177, 348] width 23 height 23
type input "5.43"
type input "8.65"
type input "11.14"
click at [179, 345] on div at bounding box center [177, 348] width 23 height 23
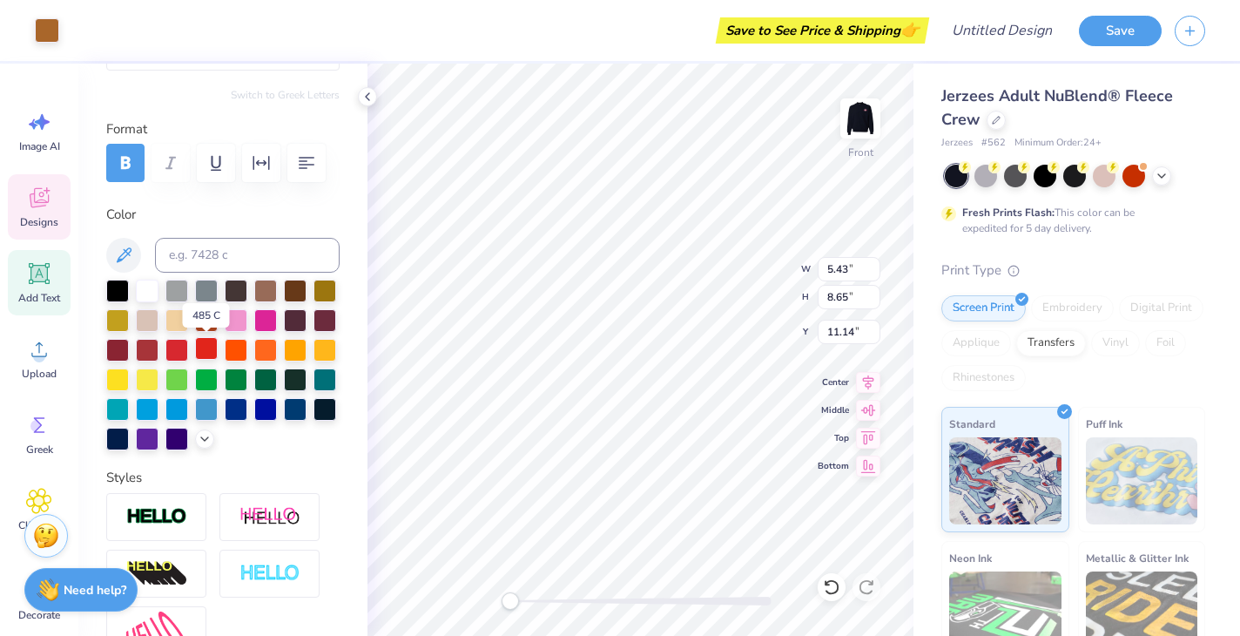
click at [208, 348] on div at bounding box center [206, 348] width 23 height 23
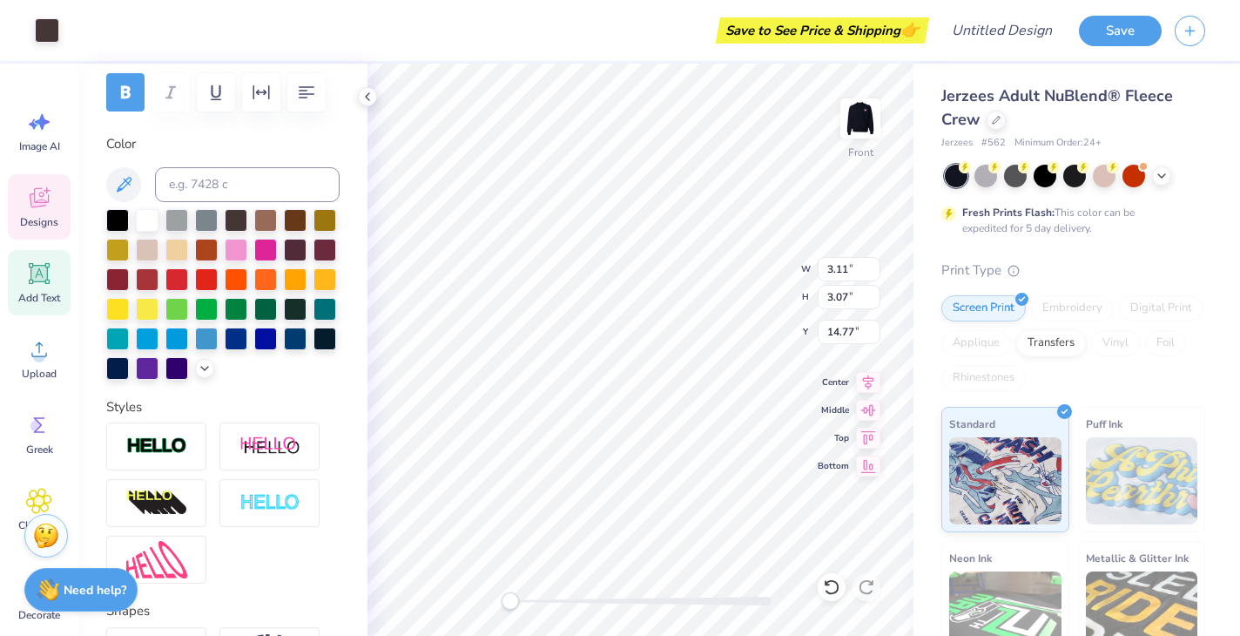
scroll to position [333, 0]
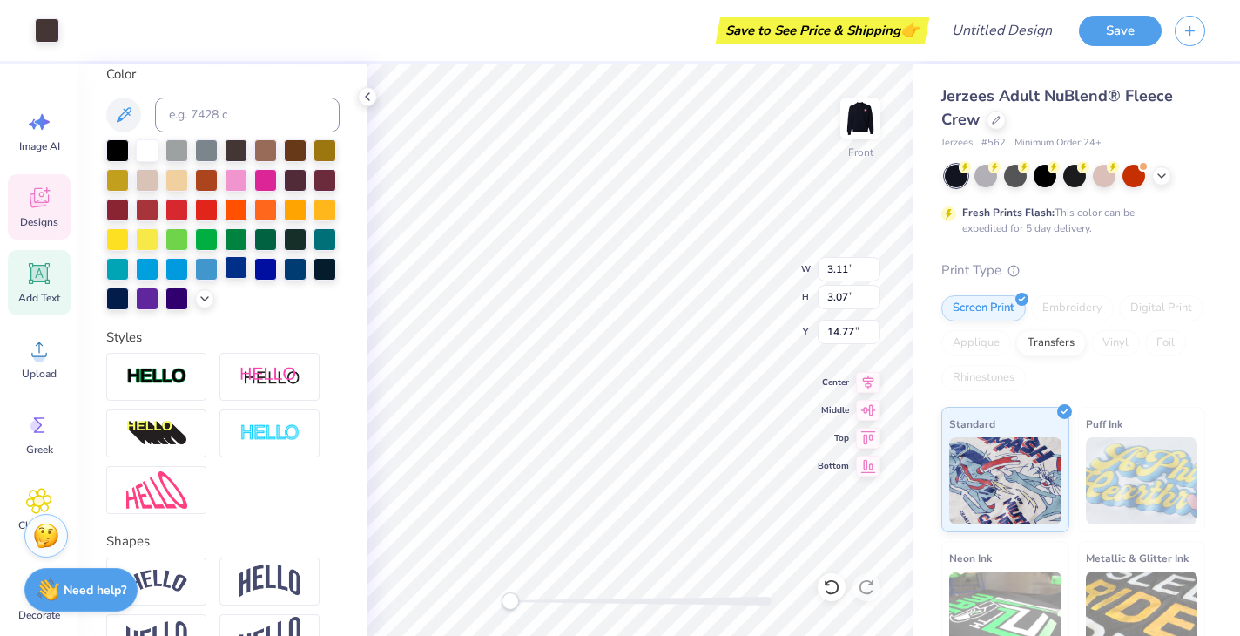
click at [231, 267] on div at bounding box center [236, 267] width 23 height 23
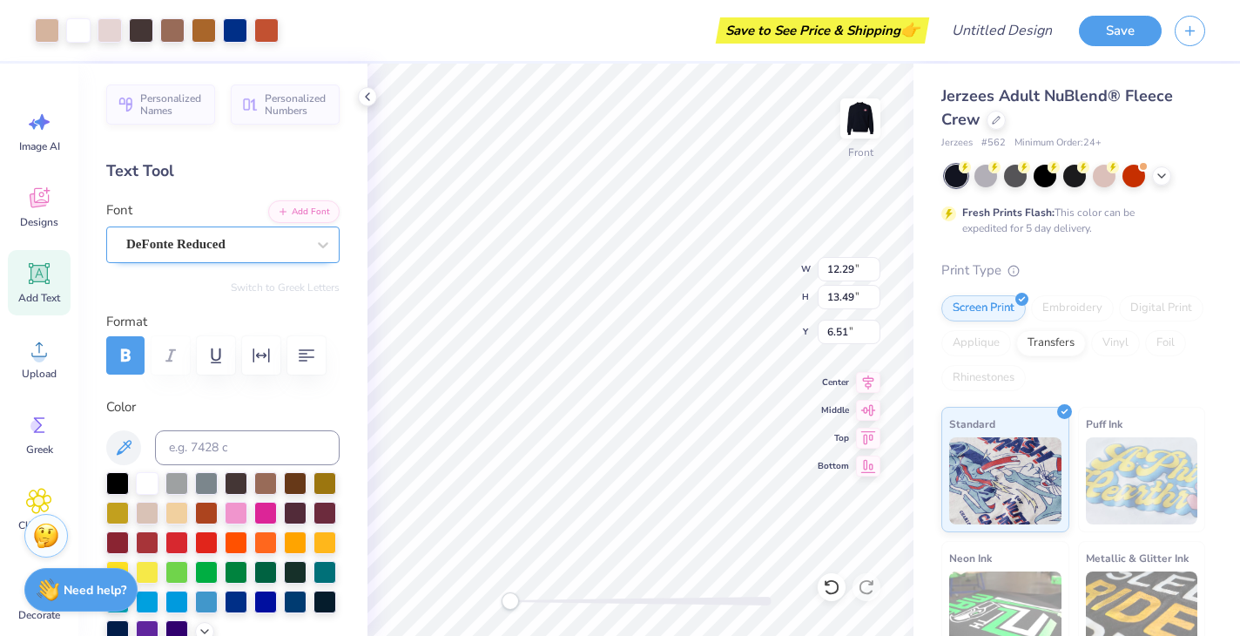
scroll to position [0, 0]
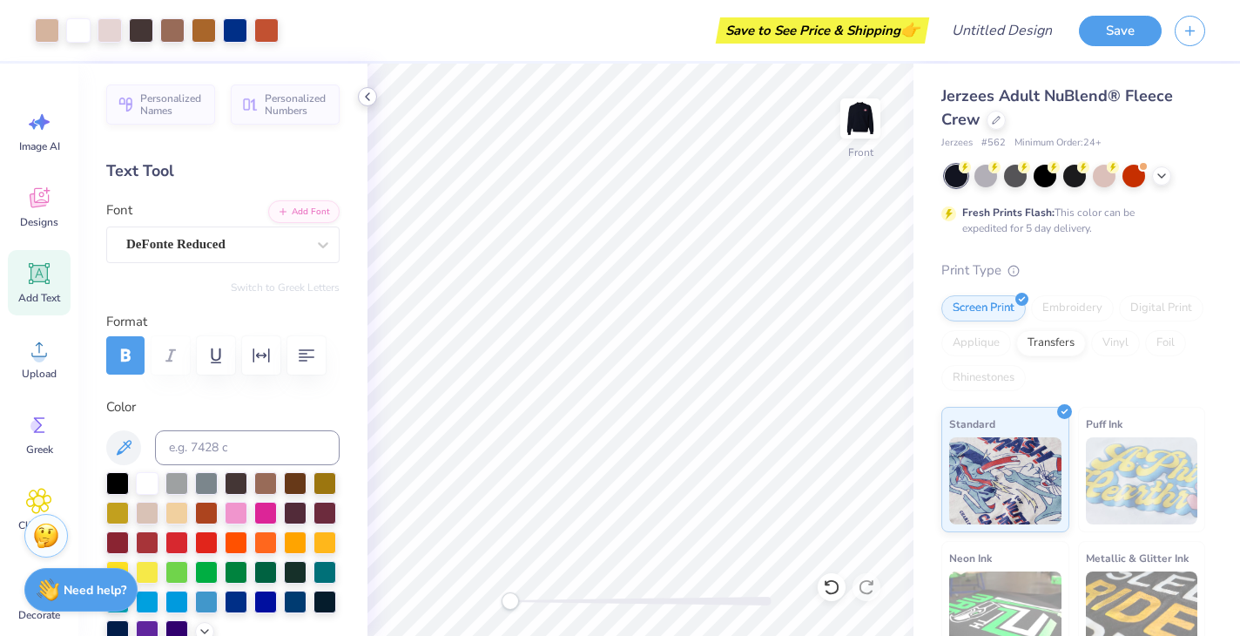
click at [374, 99] on icon at bounding box center [368, 97] width 14 height 14
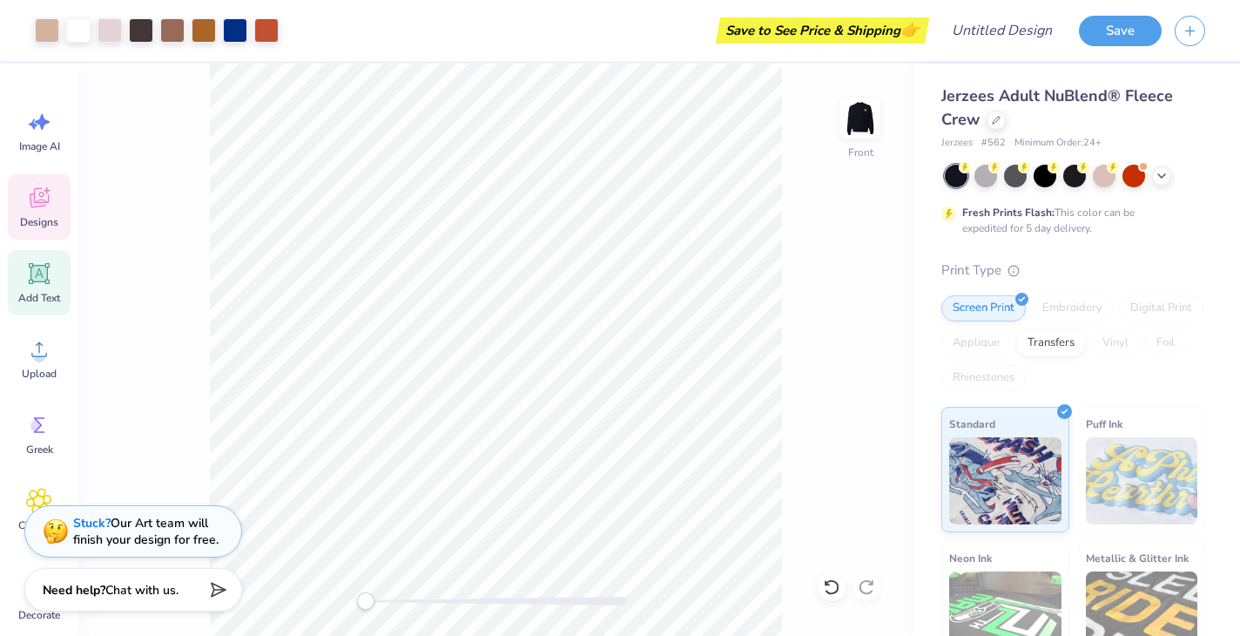
click at [33, 214] on div "Designs" at bounding box center [39, 206] width 63 height 65
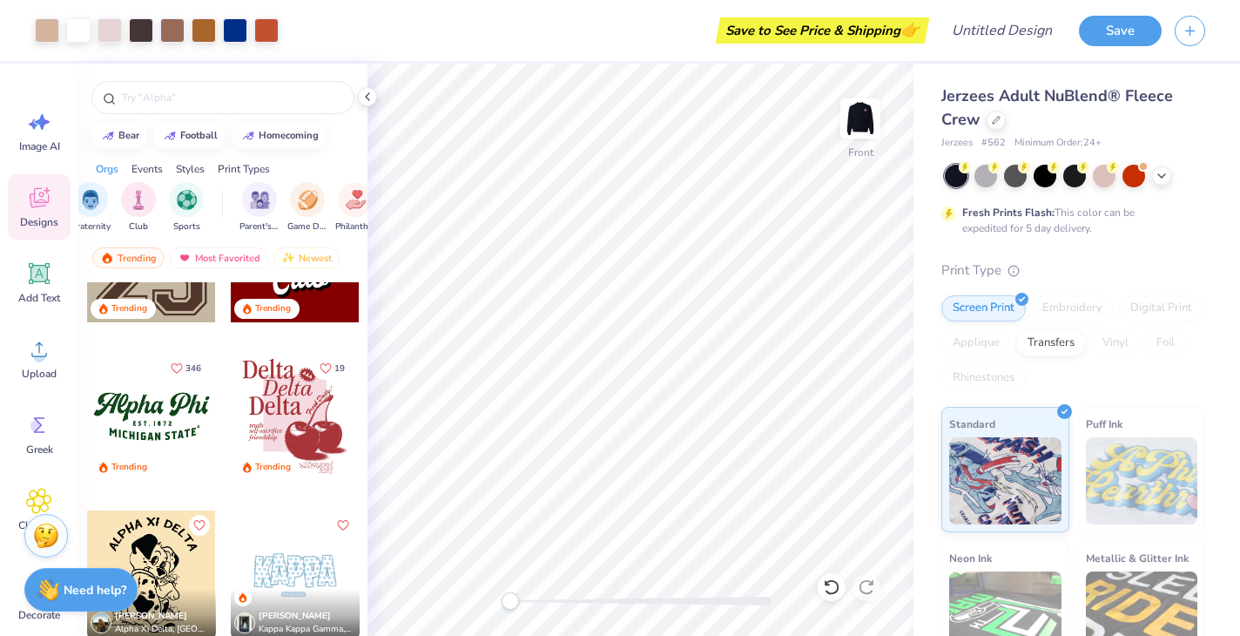
scroll to position [0, 68]
click at [186, 208] on div "filter for Sports" at bounding box center [183, 197] width 35 height 35
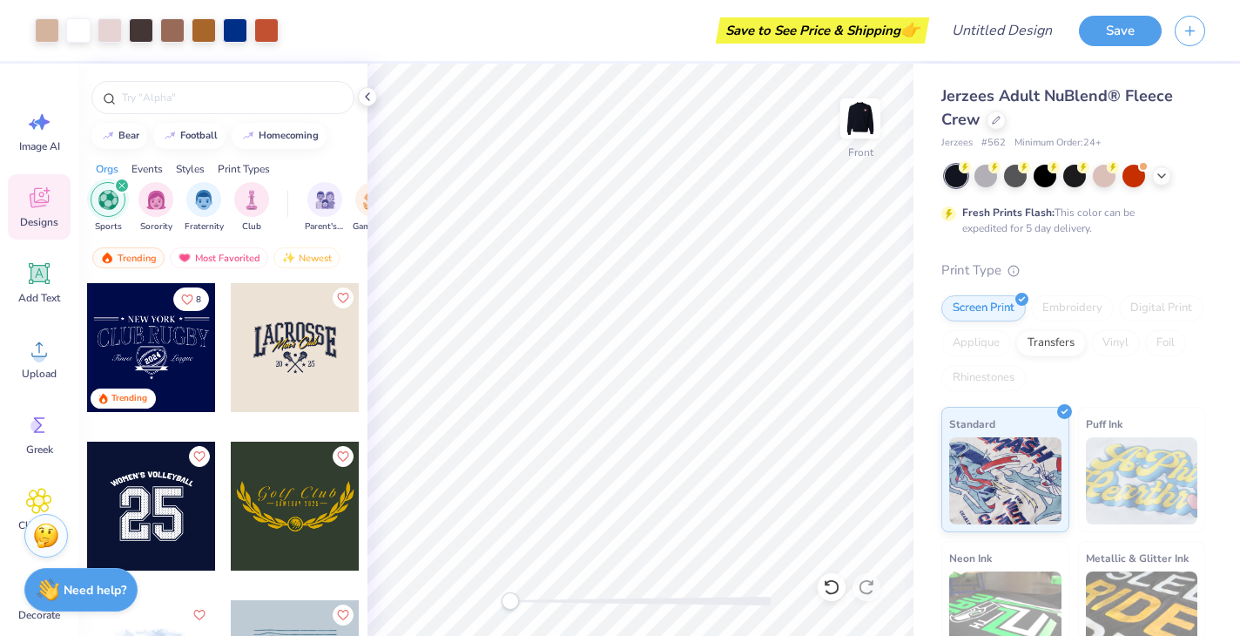
scroll to position [0, 0]
click at [119, 181] on div "filter for Sports" at bounding box center [122, 186] width 16 height 16
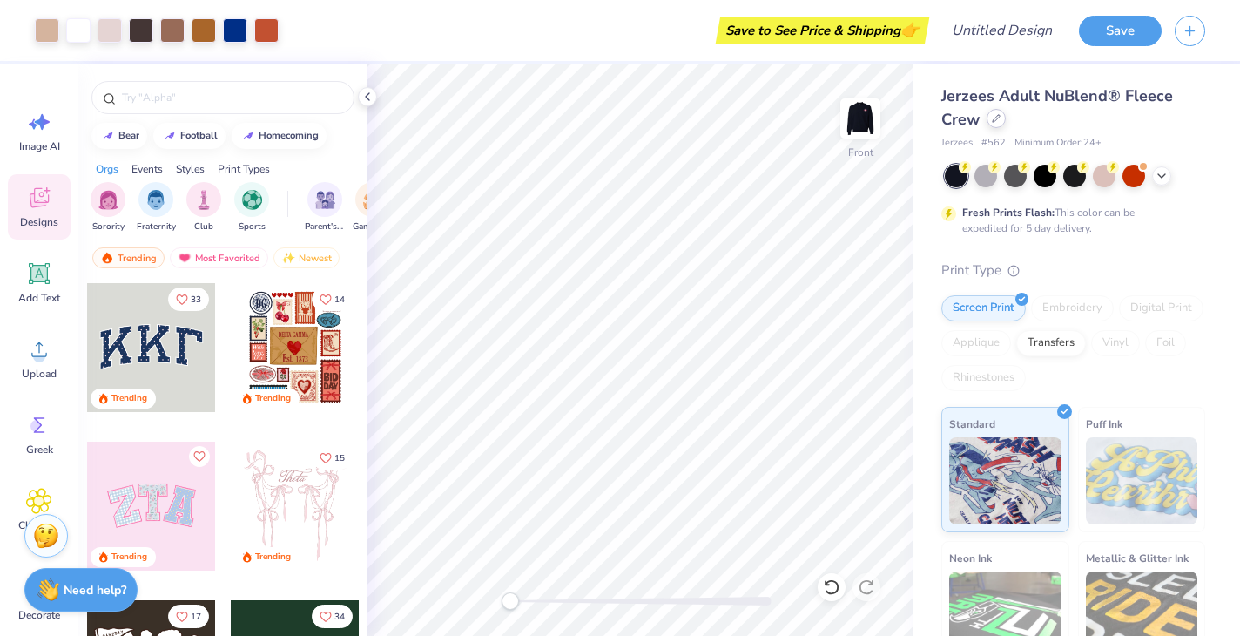
click at [992, 122] on div at bounding box center [996, 118] width 19 height 19
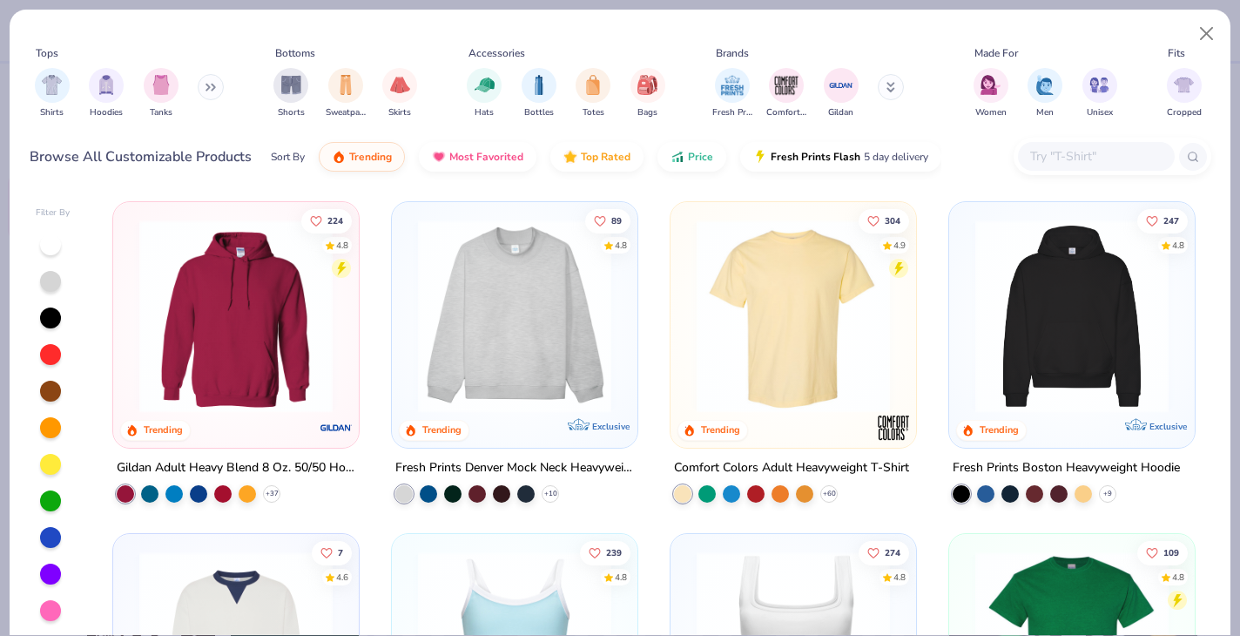
click at [206, 93] on button at bounding box center [211, 87] width 26 height 26
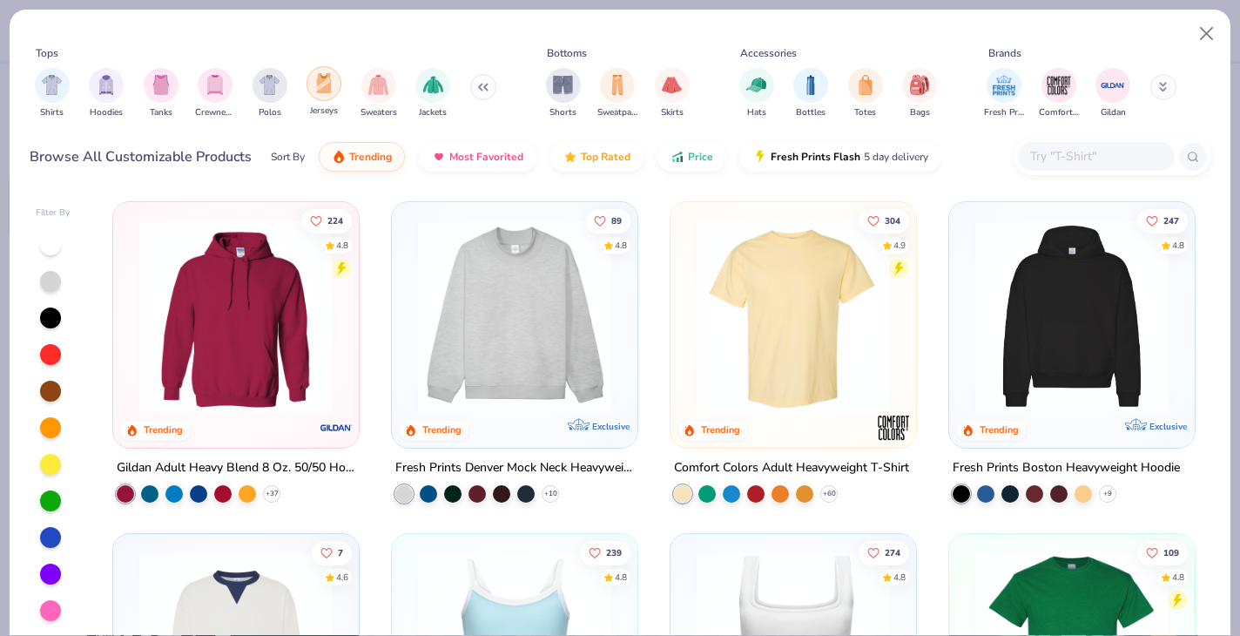
click at [330, 98] on div "filter for Jerseys" at bounding box center [324, 83] width 35 height 35
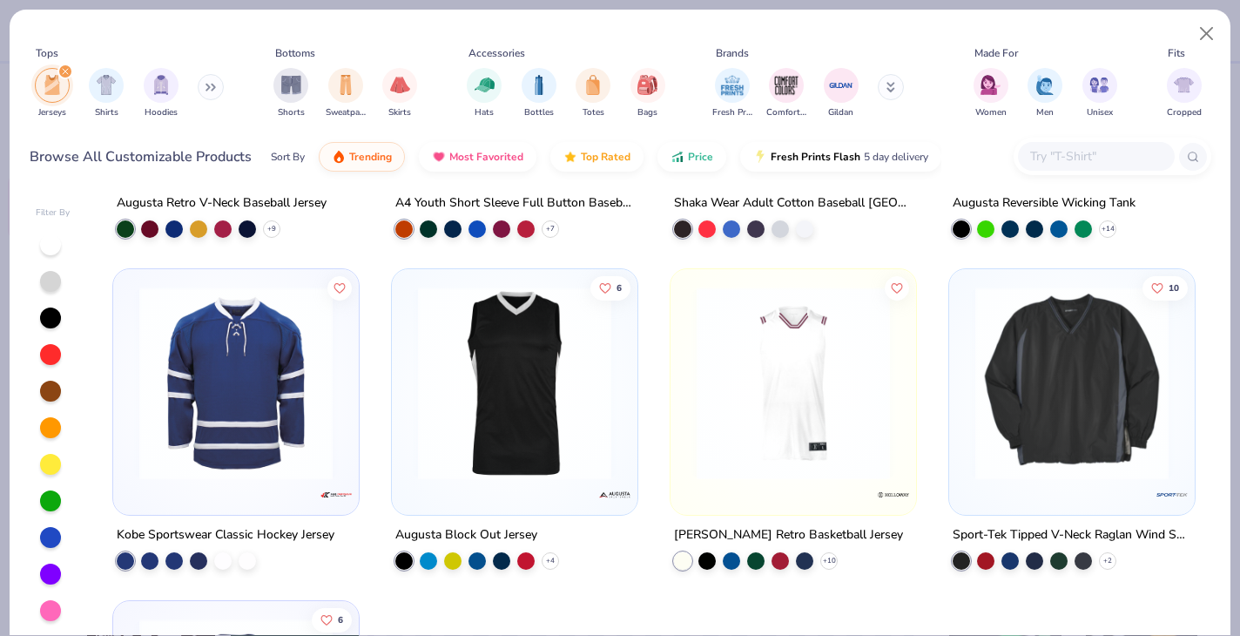
scroll to position [264, 0]
click at [1015, 531] on div "Sport-Tek Tipped V-Neck Raglan Wind Shirt" at bounding box center [1072, 535] width 239 height 22
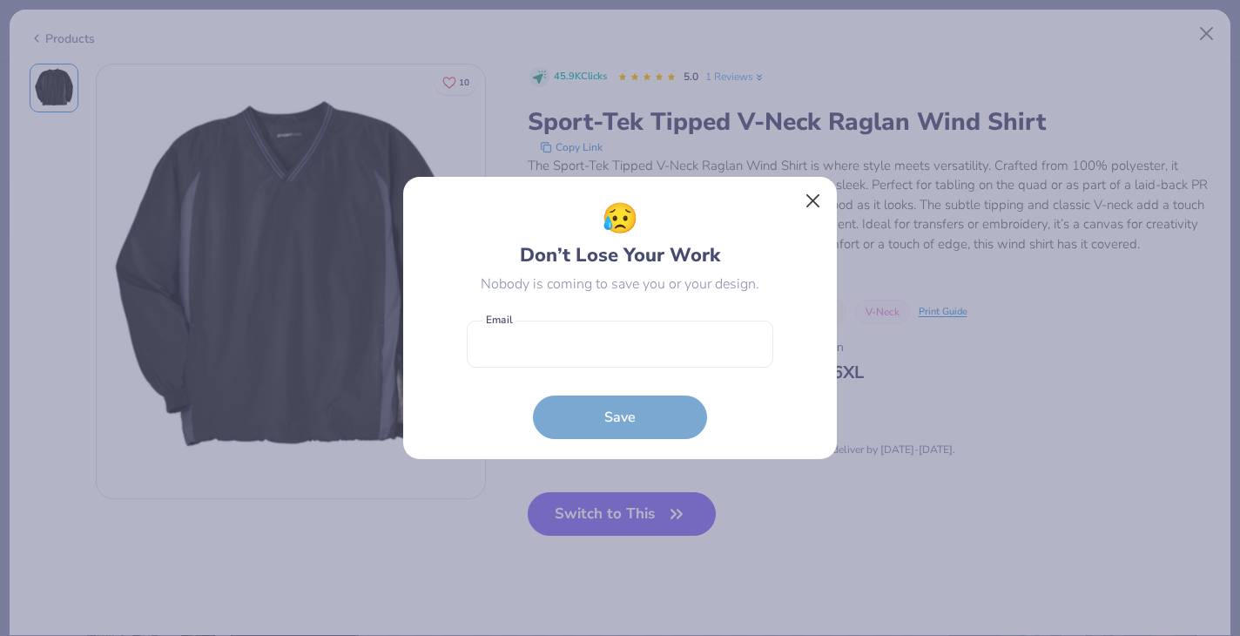
click at [818, 210] on button "Close" at bounding box center [813, 201] width 33 height 33
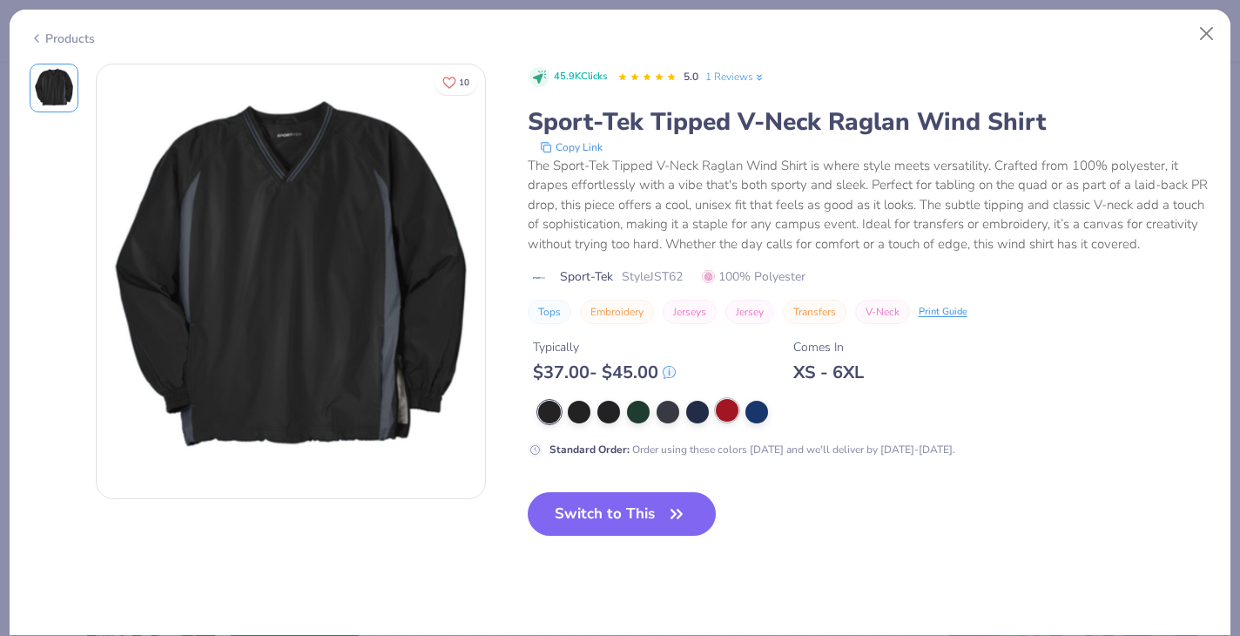
click at [727, 414] on div at bounding box center [727, 410] width 23 height 23
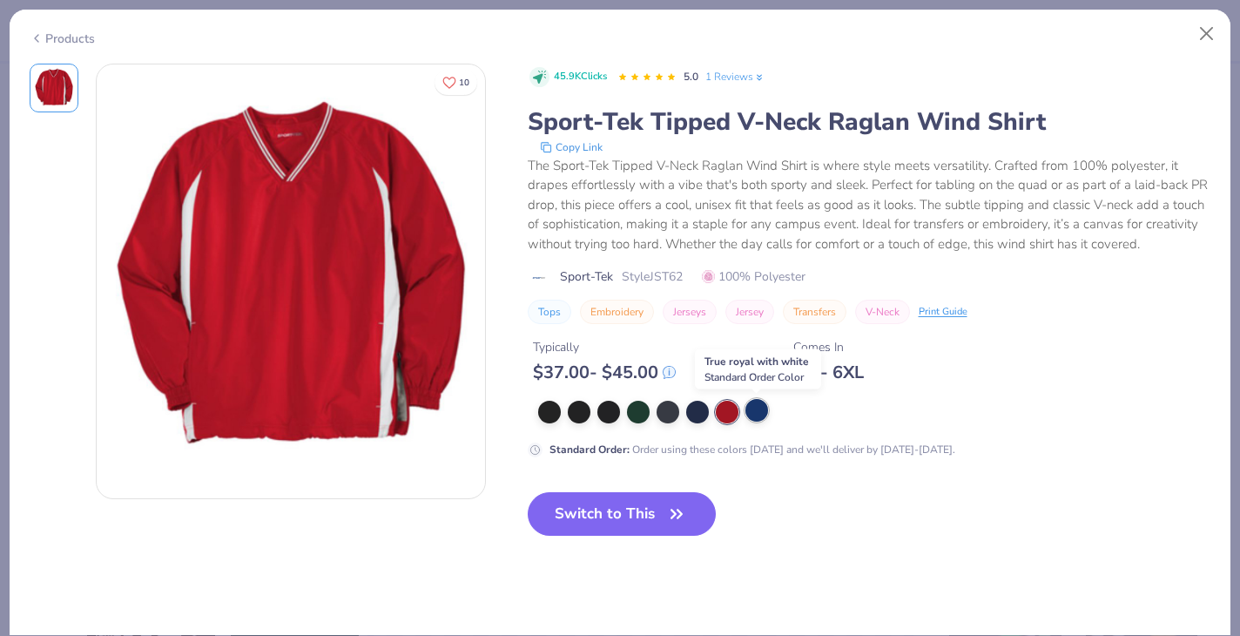
click at [758, 418] on div at bounding box center [757, 410] width 23 height 23
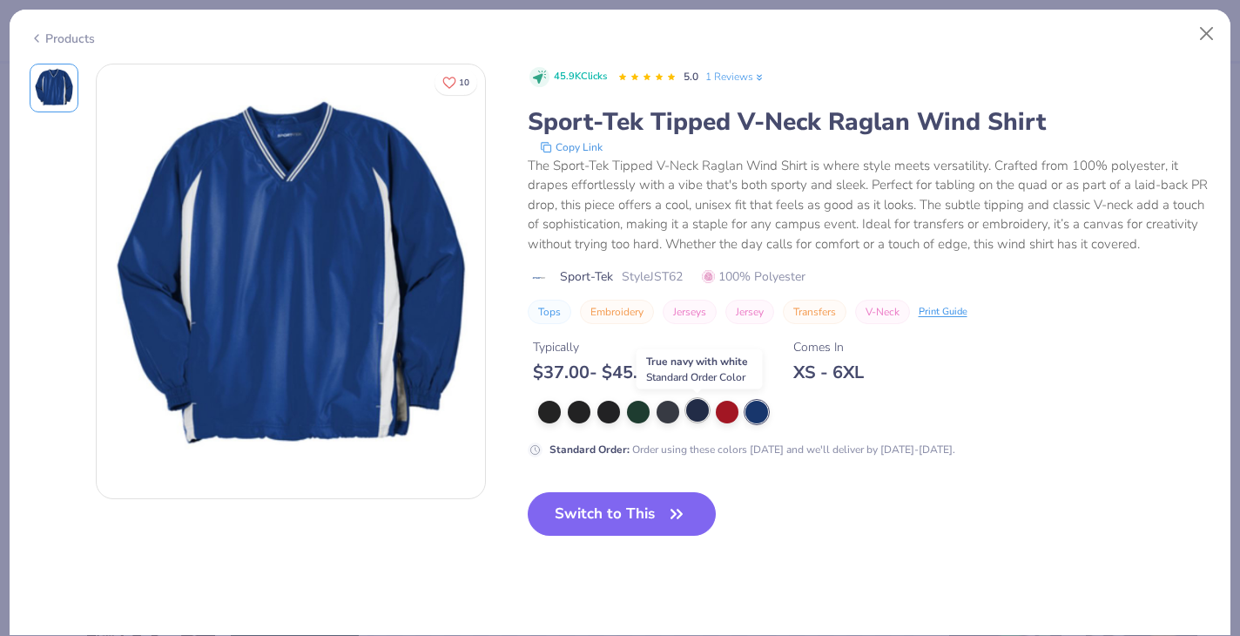
click at [695, 415] on div at bounding box center [697, 410] width 23 height 23
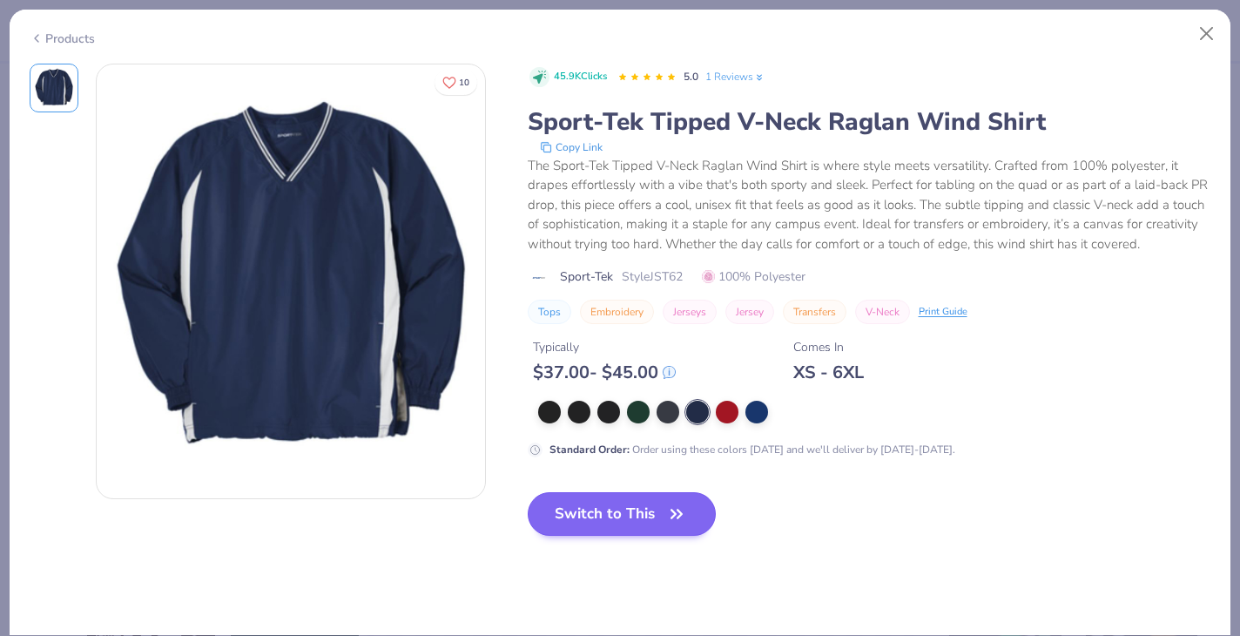
click at [666, 508] on icon "button" at bounding box center [677, 514] width 24 height 24
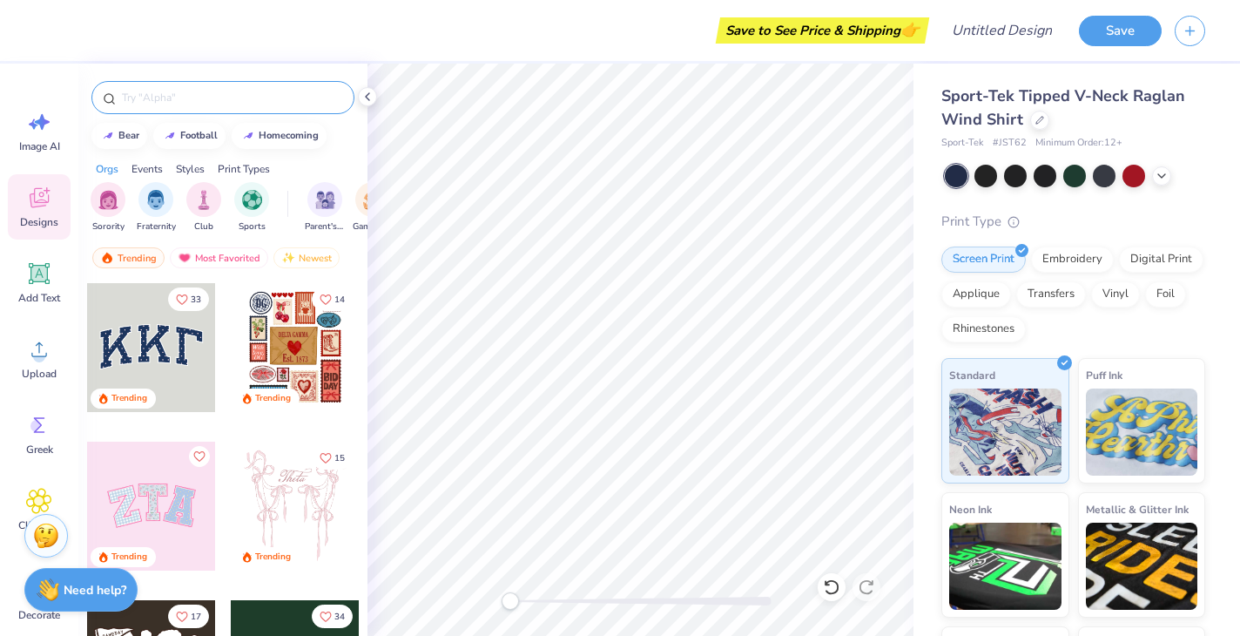
click at [232, 96] on input "text" at bounding box center [231, 97] width 223 height 17
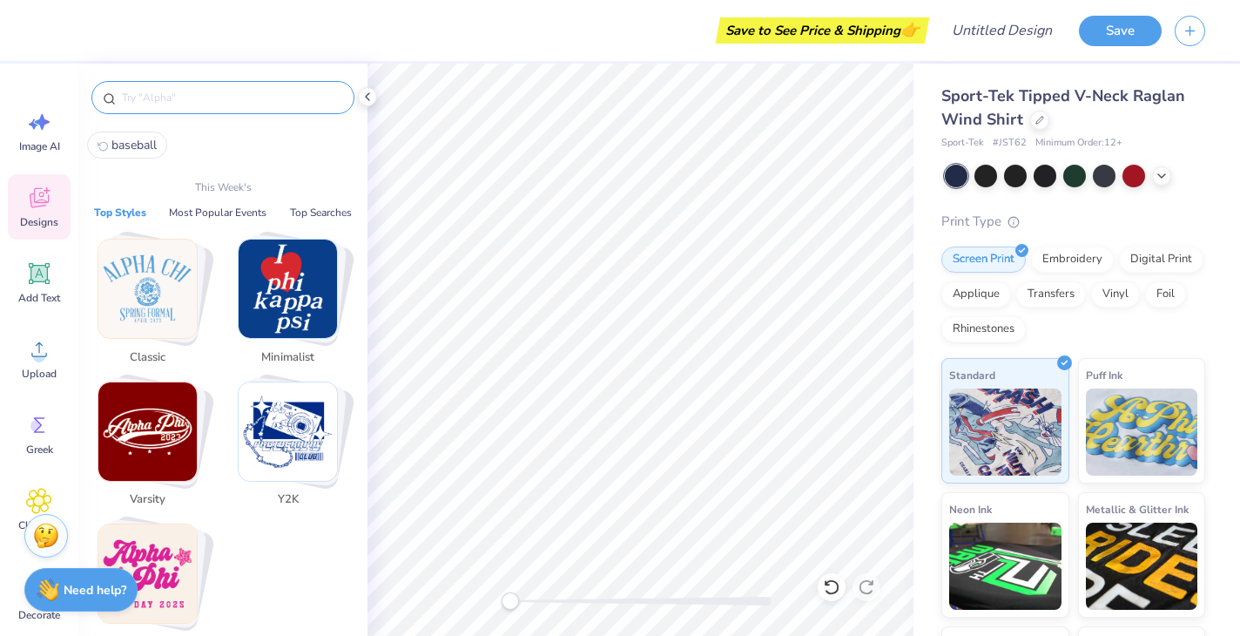
type input "n"
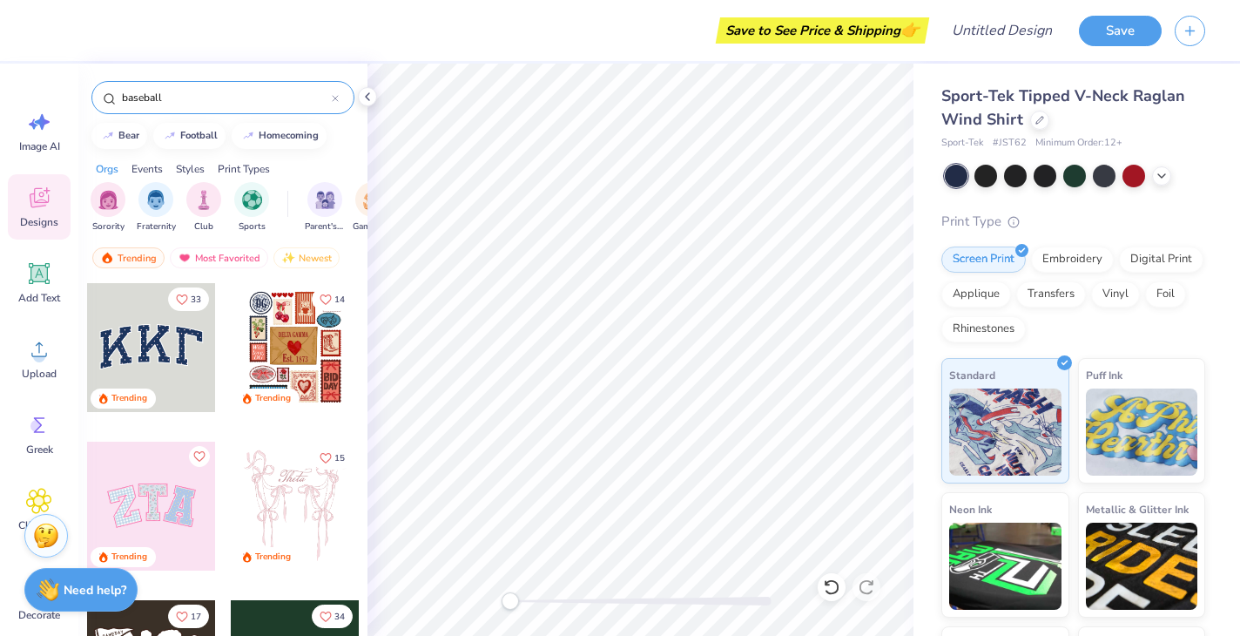
type input "baseball"
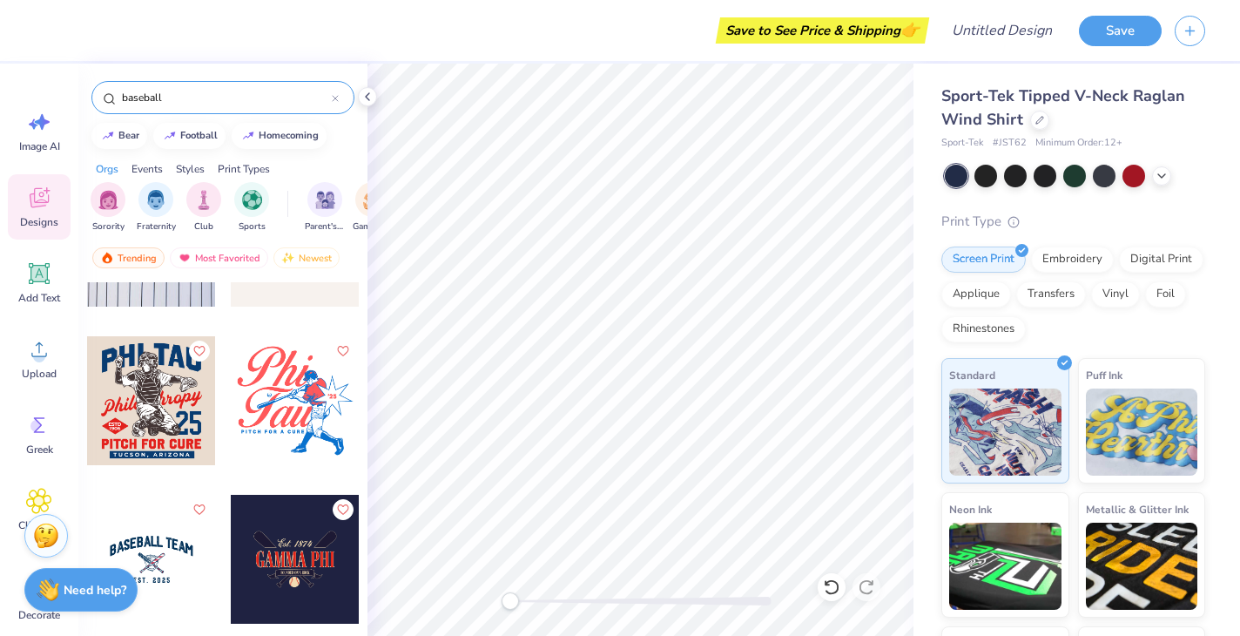
scroll to position [145, 0]
